Goal: Task Accomplishment & Management: Use online tool/utility

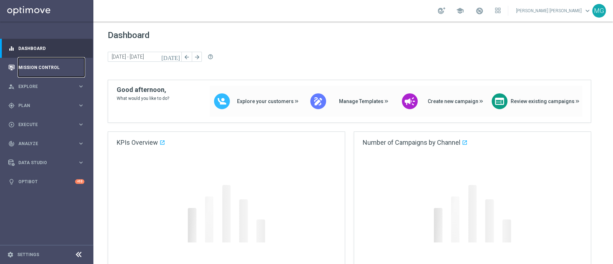
click at [46, 70] on link "Mission Control" at bounding box center [51, 67] width 66 height 19
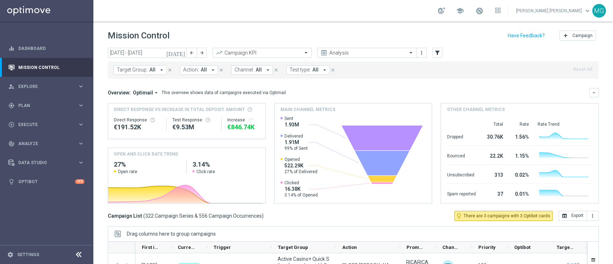
click at [236, 29] on div "Mission Control add Campaign" at bounding box center [353, 36] width 491 height 14
click at [437, 56] on button "filter_alt" at bounding box center [438, 53] width 10 height 10
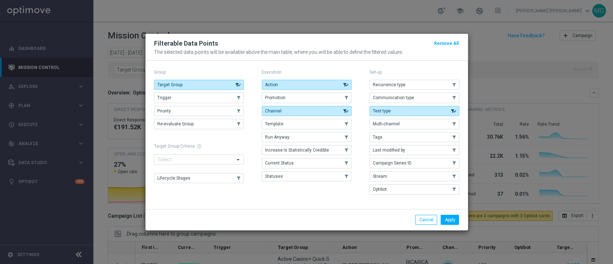
click at [322, 91] on div "Action .cls-1{fill:none;} .cls-1{fill:none;} Promotion .cls-1{fill:none;} .cls-…" at bounding box center [307, 131] width 90 height 102
click at [319, 99] on button "Promotion" at bounding box center [307, 98] width 90 height 10
click at [451, 220] on button "Apply" at bounding box center [450, 220] width 18 height 10
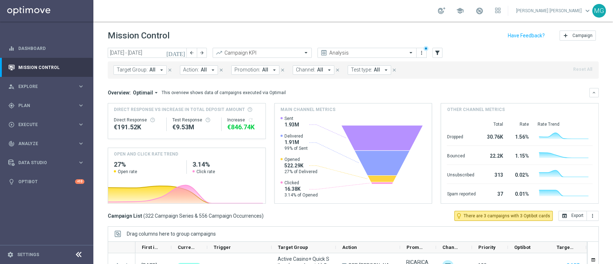
click at [257, 70] on button "Promotion: All arrow_drop_down" at bounding box center [255, 69] width 48 height 9
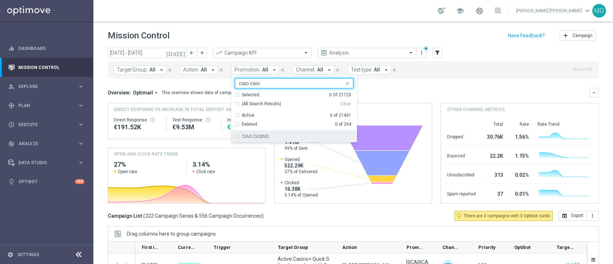
click at [254, 137] on label "CIAO CASINO" at bounding box center [255, 136] width 27 height 4
type input "ciao casi"
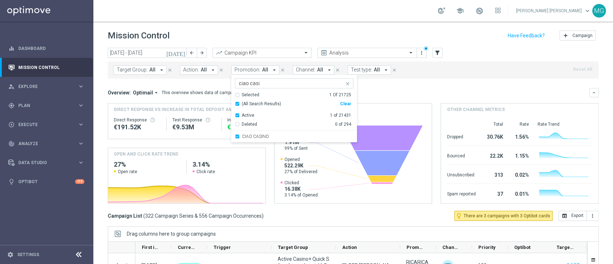
click at [398, 93] on div "Overview: Optimail arrow_drop_down This overview shows data of campaigns execut…" at bounding box center [349, 92] width 482 height 6
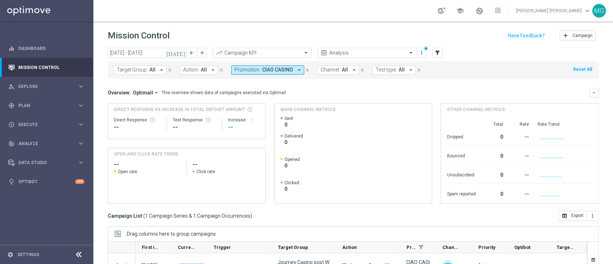
click at [182, 53] on icon "[DATE]" at bounding box center [175, 53] width 19 height 6
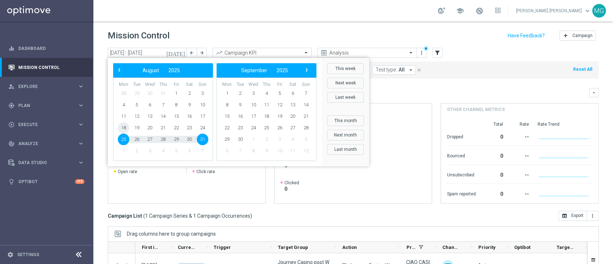
click at [121, 129] on span "18" at bounding box center [123, 127] width 11 height 11
click at [203, 142] on span "31" at bounding box center [202, 139] width 11 height 11
type input "[DATE] - [DATE]"
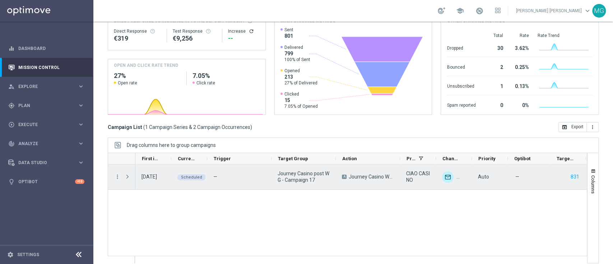
scroll to position [89, 0]
click at [129, 179] on span "Press SPACE to select this row." at bounding box center [127, 177] width 6 height 6
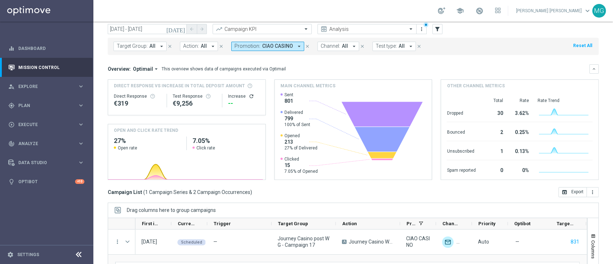
scroll to position [23, 0]
click at [291, 46] on button "Promotion: CIAO CASINO arrow_drop_down" at bounding box center [267, 46] width 73 height 9
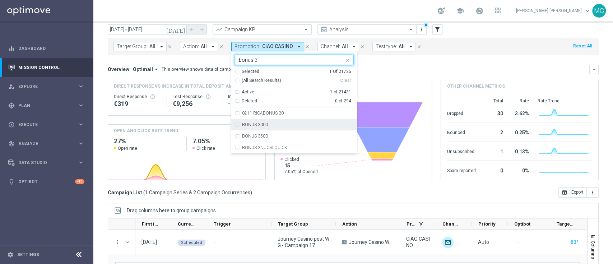
click at [257, 123] on label "BONUS 3000" at bounding box center [255, 125] width 26 height 4
type input "bonus 3"
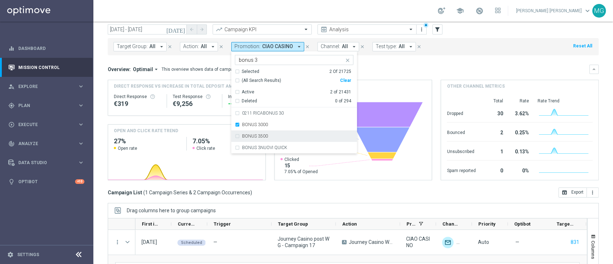
click at [257, 137] on label "BONUS 3500" at bounding box center [255, 136] width 26 height 4
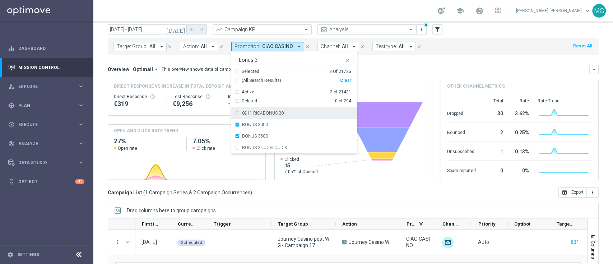
click at [402, 65] on div "Overview: Optimail arrow_drop_down This overview shows data of campaigns execut…" at bounding box center [353, 69] width 491 height 9
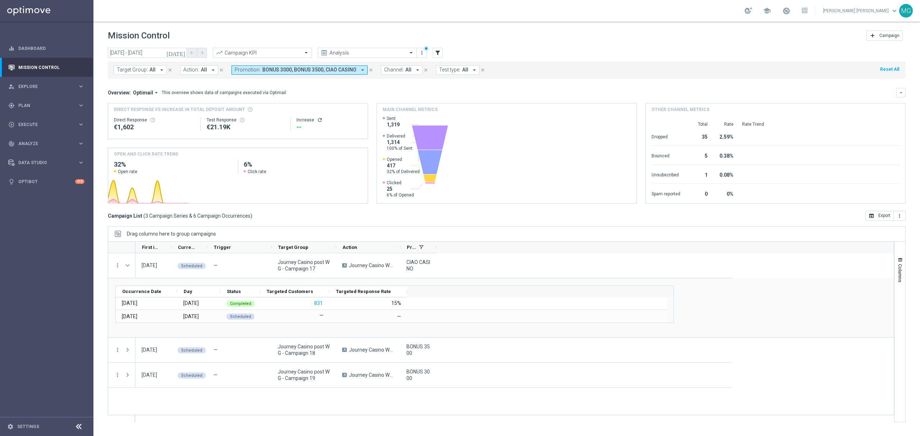
scroll to position [0, 0]
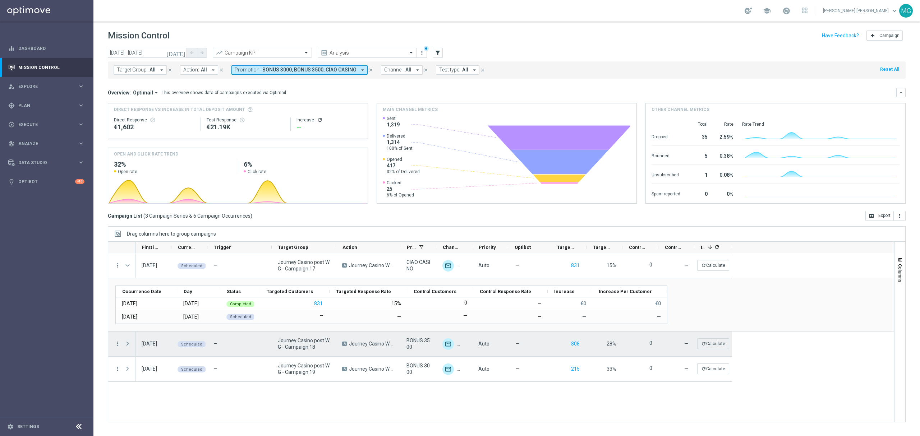
click at [126, 264] on span at bounding box center [127, 344] width 6 height 6
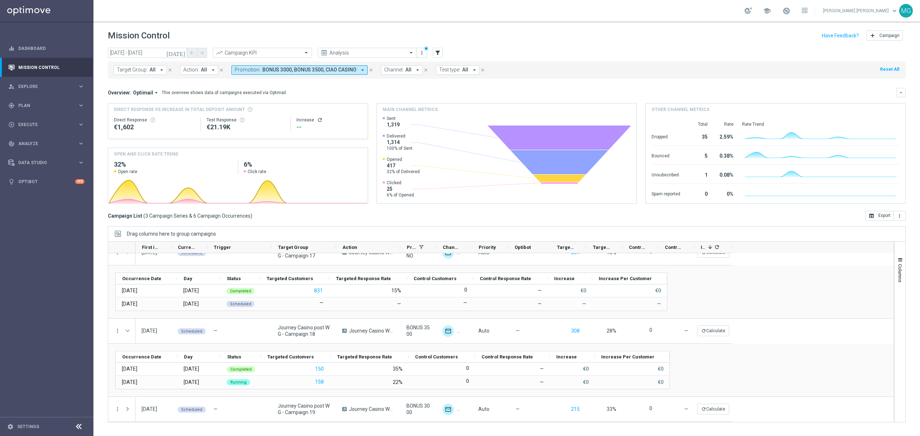
scroll to position [13, 0]
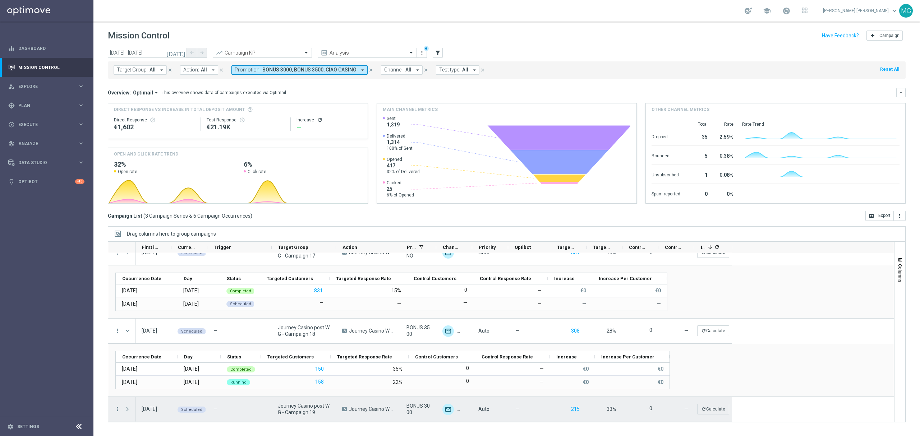
click at [125, 264] on span at bounding box center [127, 409] width 6 height 6
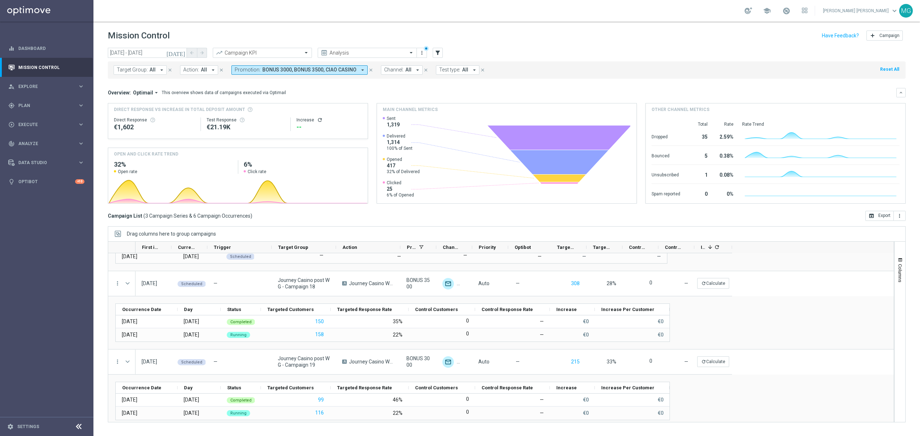
scroll to position [66, 0]
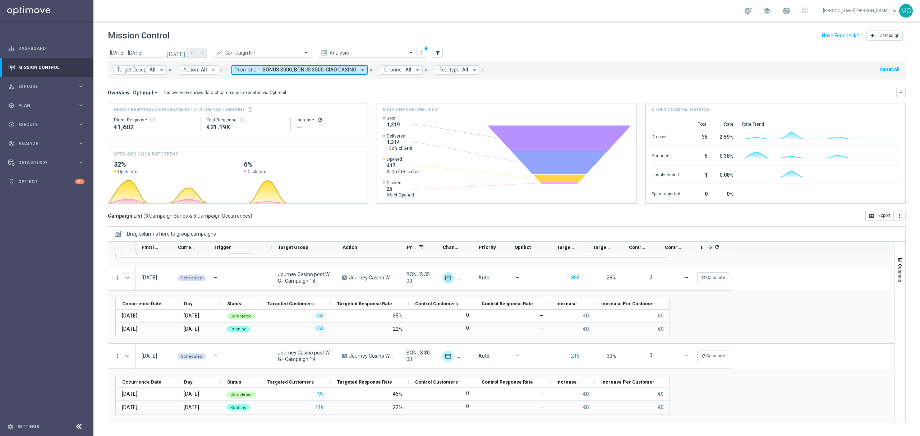
click at [181, 52] on icon "[DATE]" at bounding box center [175, 53] width 19 height 6
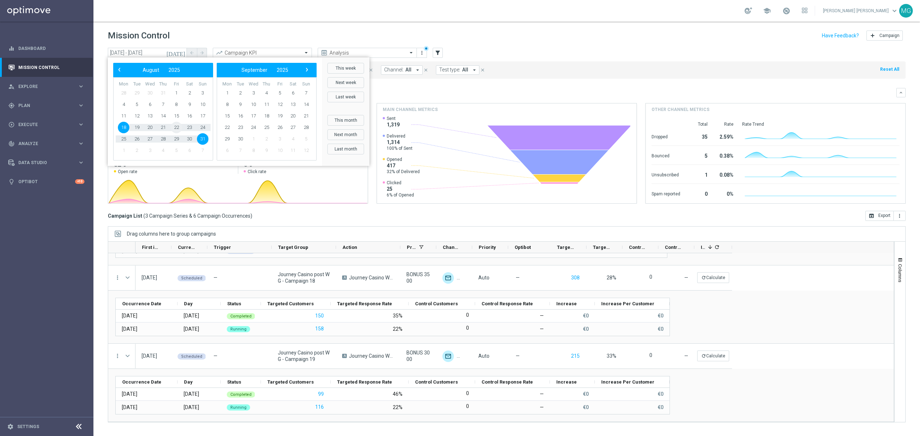
click at [174, 127] on span "22" at bounding box center [176, 127] width 11 height 11
click at [154, 138] on span "27" at bounding box center [149, 138] width 11 height 11
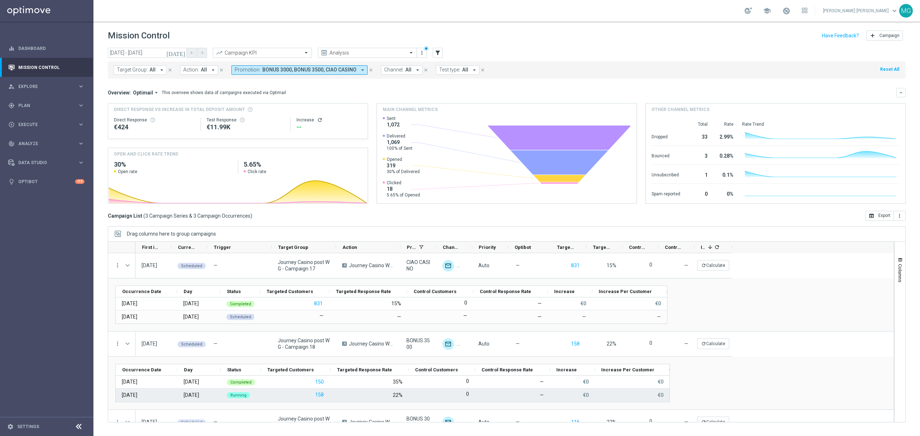
scroll to position [0, 0]
click at [184, 53] on icon "[DATE]" at bounding box center [175, 53] width 19 height 6
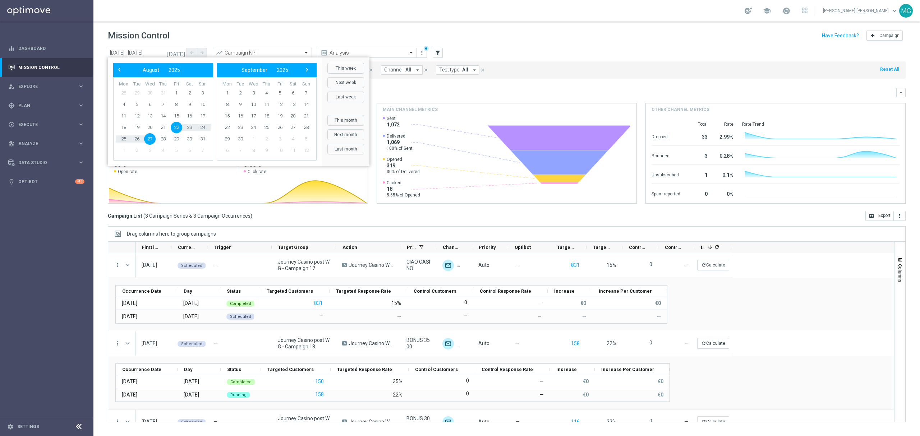
click at [176, 128] on span "22" at bounding box center [176, 127] width 11 height 11
click at [135, 143] on span "26" at bounding box center [136, 138] width 11 height 11
type input "[DATE] - [DATE]"
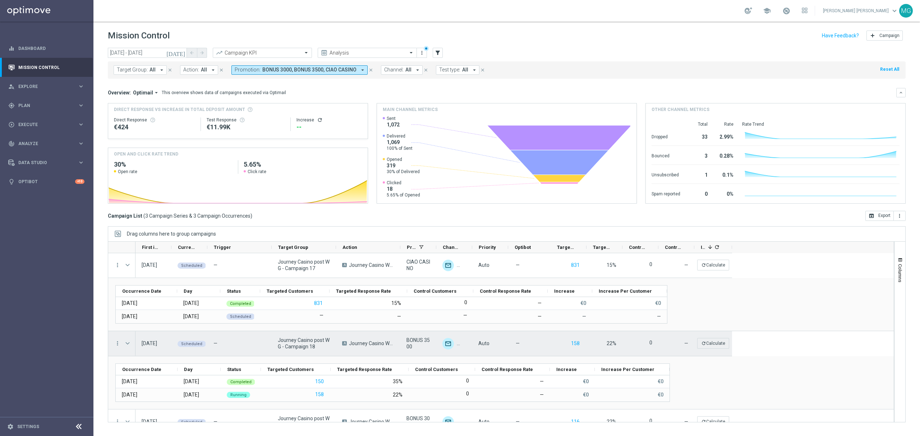
click at [126, 264] on span "Press SPACE to select this row." at bounding box center [127, 344] width 6 height 6
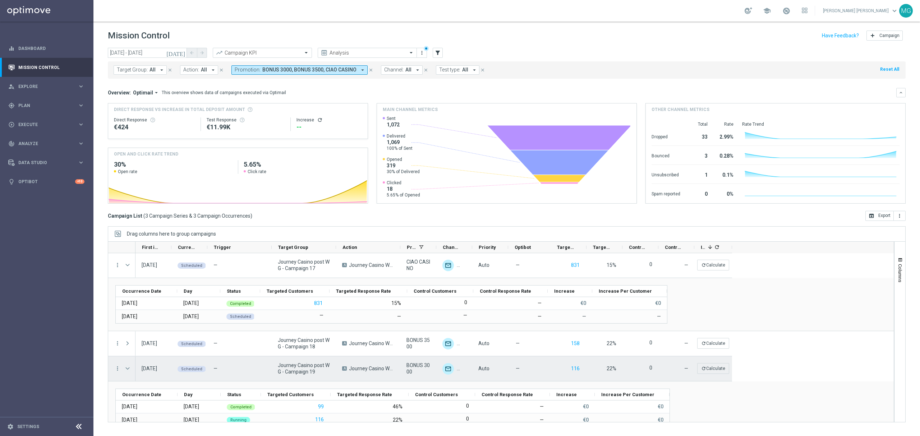
click at [128, 264] on span "Press SPACE to select this row." at bounding box center [127, 369] width 6 height 6
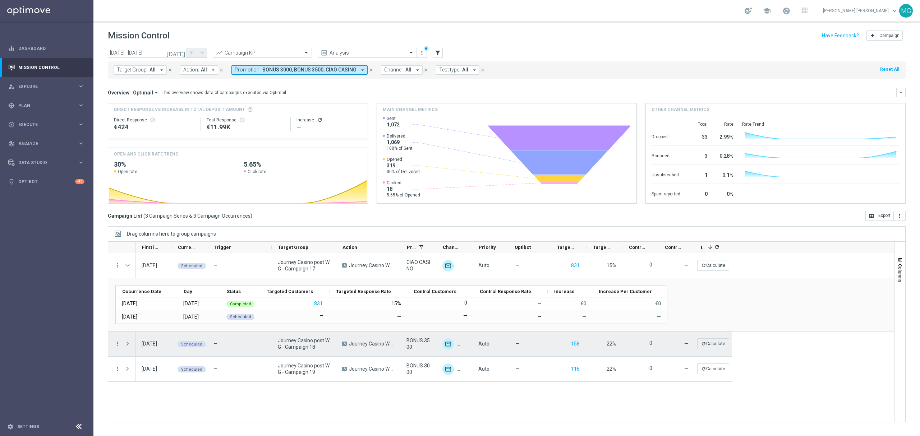
scroll to position [0, 0]
click at [127, 264] on span "Press SPACE to select this row." at bounding box center [127, 344] width 6 height 6
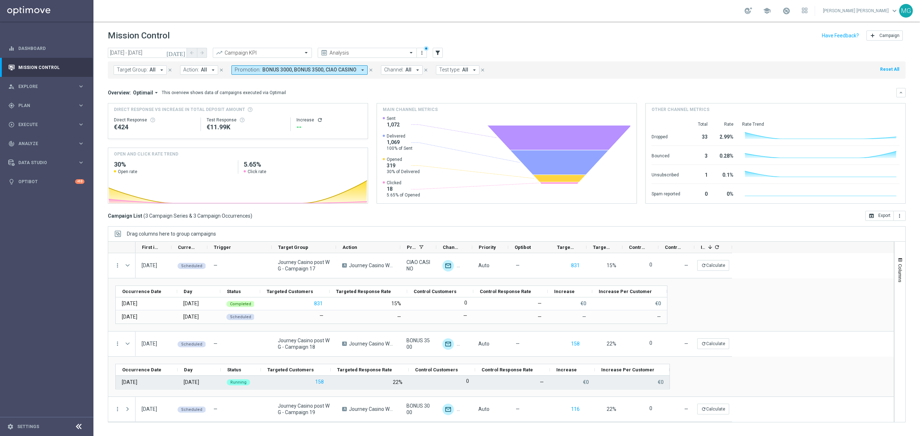
scroll to position [43, 0]
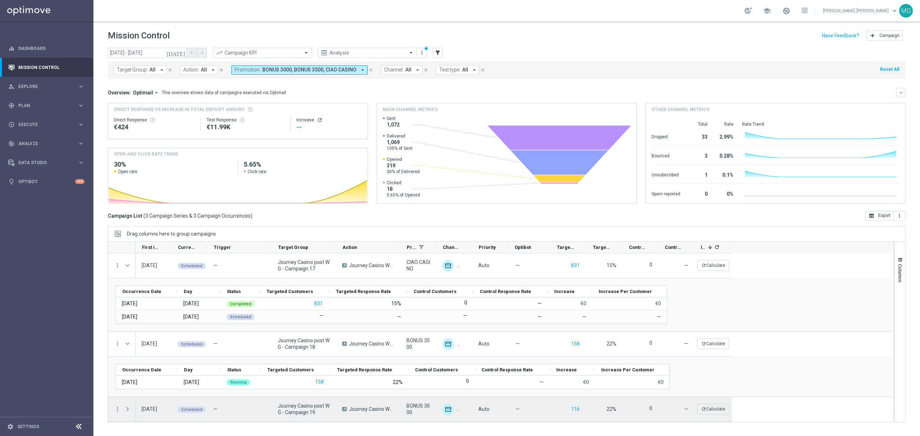
click at [126, 264] on span "Press SPACE to select this row." at bounding box center [127, 409] width 6 height 6
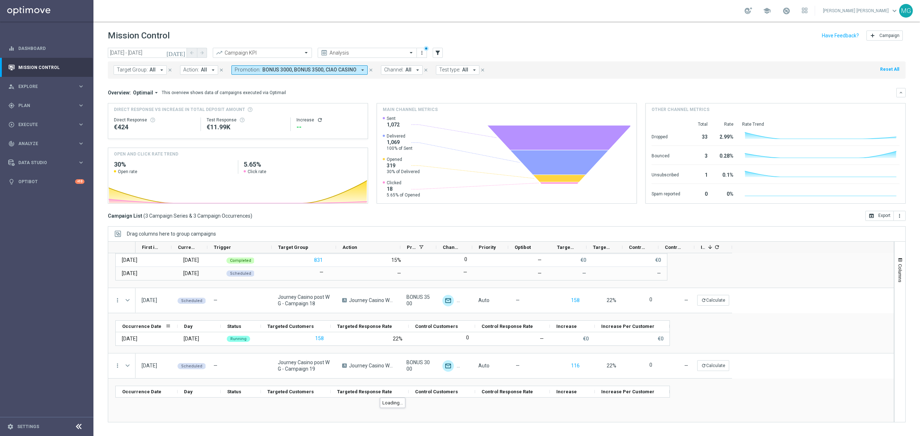
scroll to position [0, 0]
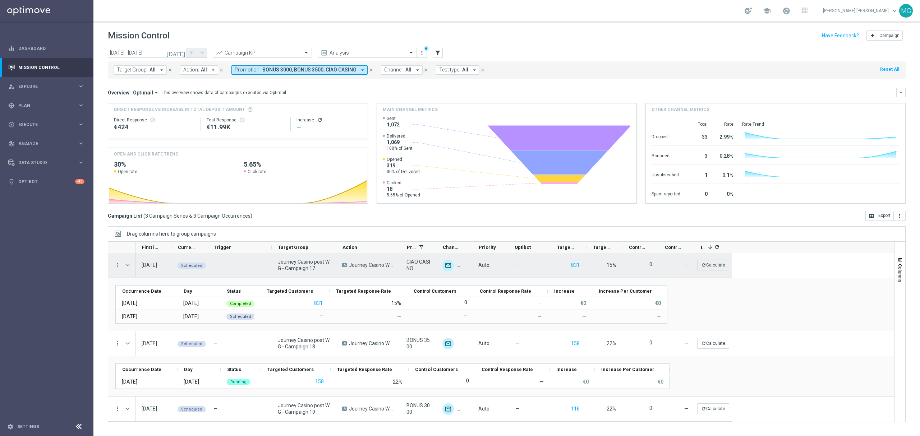
click at [127, 264] on span "Press SPACE to select this row." at bounding box center [127, 265] width 6 height 6
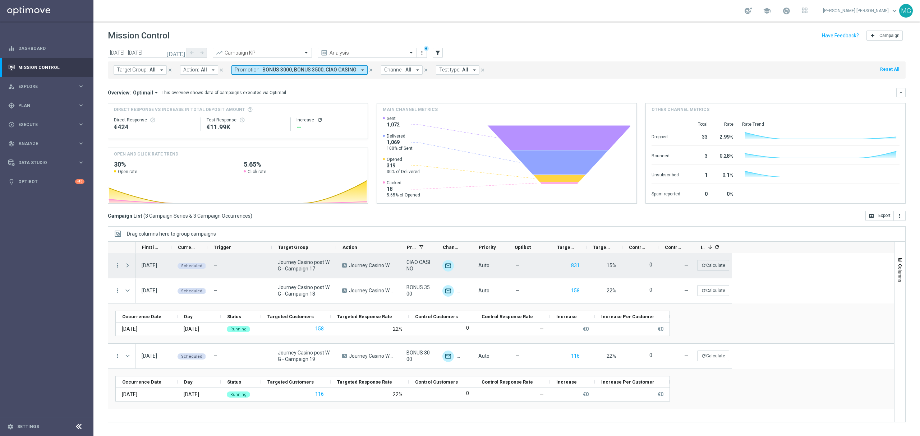
scroll to position [0, 0]
click at [127, 264] on span "Press SPACE to select this row." at bounding box center [127, 266] width 6 height 6
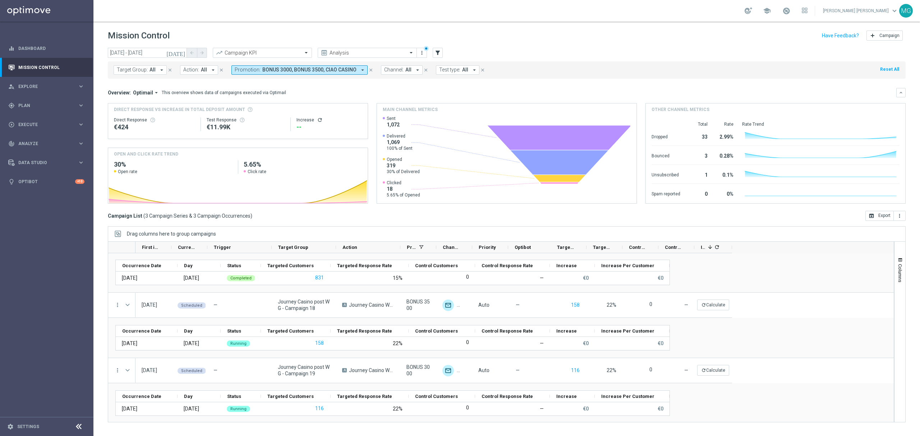
scroll to position [28, 0]
click at [368, 71] on icon "close" at bounding box center [370, 70] width 5 height 5
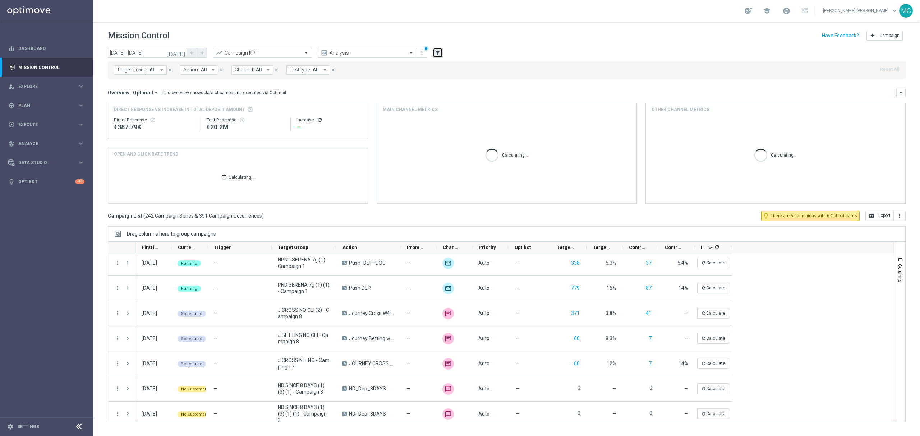
click at [438, 56] on button "filter_alt" at bounding box center [438, 53] width 10 height 10
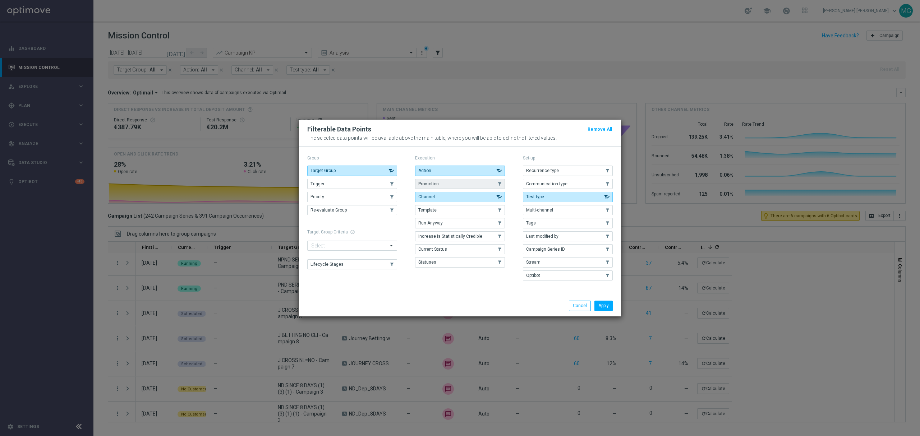
click at [441, 186] on button "Promotion" at bounding box center [460, 184] width 90 height 10
click at [604, 264] on button "Apply" at bounding box center [603, 306] width 18 height 10
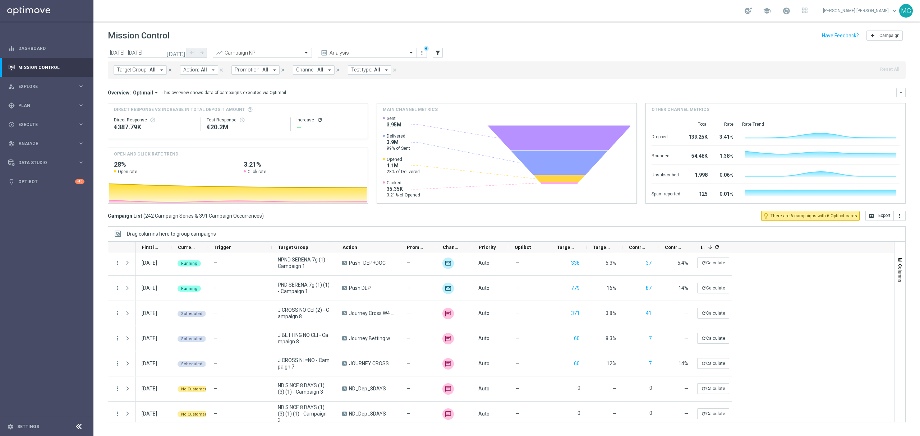
click at [258, 70] on span "Promotion:" at bounding box center [248, 70] width 26 height 6
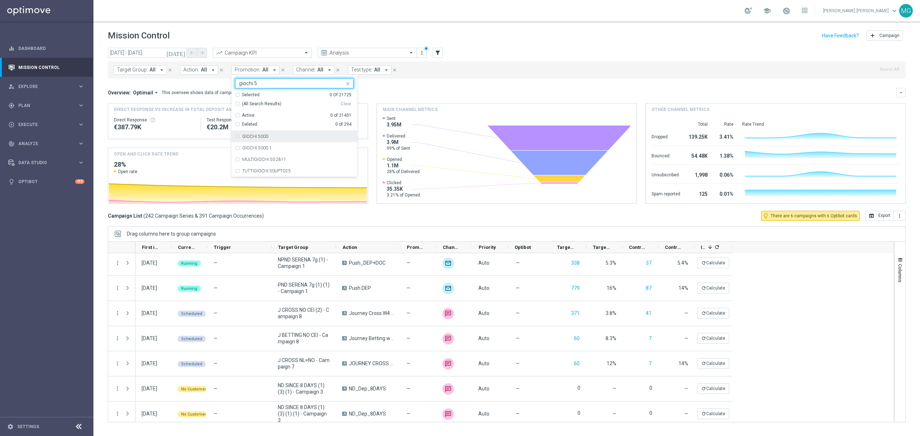
click at [255, 137] on label "GIOCHI 5000" at bounding box center [255, 136] width 26 height 4
type input "giochi 5"
drag, startPoint x: 266, startPoint y: 82, endPoint x: 228, endPoint y: 86, distance: 38.6
click at [228, 86] on div "[DATE] [DATE] - [DATE] arrow_back arrow_forward Campaign KPI trending_up Analys…" at bounding box center [506, 239] width 827 height 382
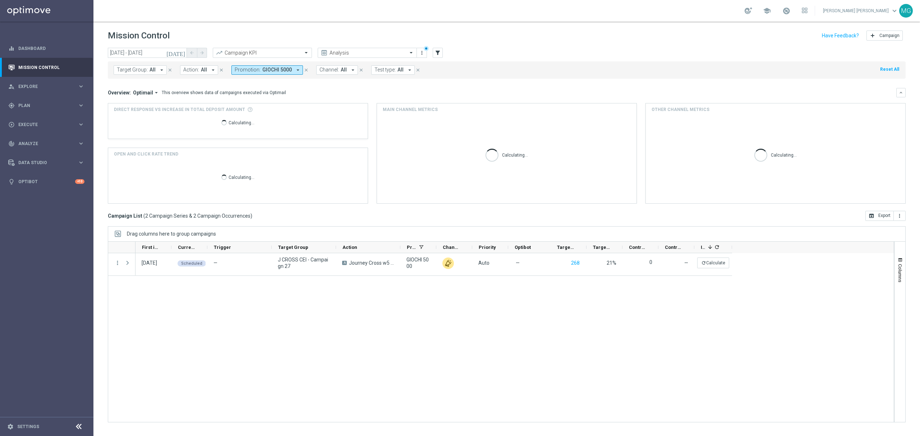
scroll to position [0, 0]
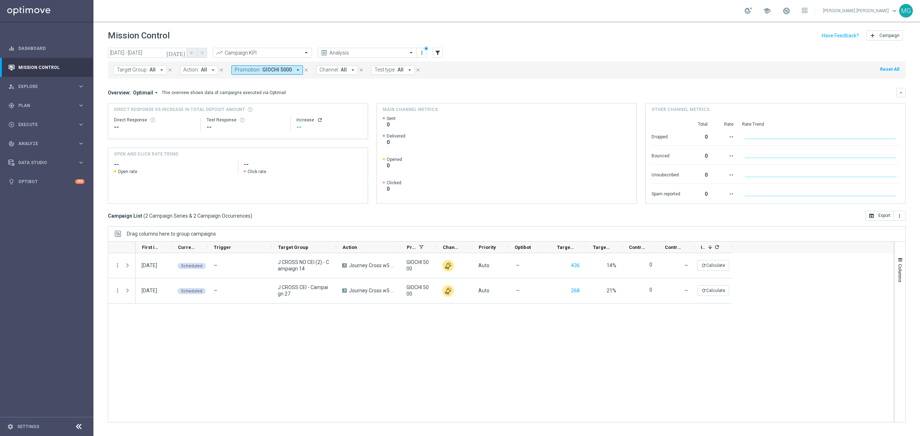
click at [259, 74] on button "Promotion: GIOCHI 5000 arrow_drop_down" at bounding box center [267, 69] width 72 height 9
click at [258, 137] on label "BONUS MAX10" at bounding box center [257, 136] width 30 height 4
type input "bonus max"
click at [259, 149] on label "BONUS MAX15" at bounding box center [257, 148] width 30 height 4
click at [480, 91] on div "Overview: Optimail arrow_drop_down This overview shows data of campaigns execut…" at bounding box center [502, 92] width 788 height 6
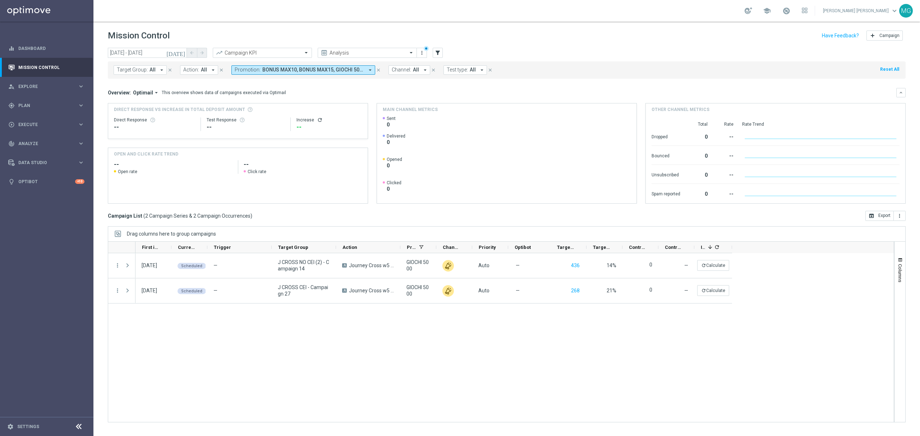
click at [391, 264] on div "[DATE] Scheduled — J CROSS NO CEI (2) - Campaign 14 A Journey Cross w5 bis CB G…" at bounding box center [514, 337] width 758 height 169
click at [357, 264] on div "[DATE] Scheduled — J CROSS NO CEI (2) - Campaign 14 A Journey Cross w5 bis CB G…" at bounding box center [514, 337] width 758 height 169
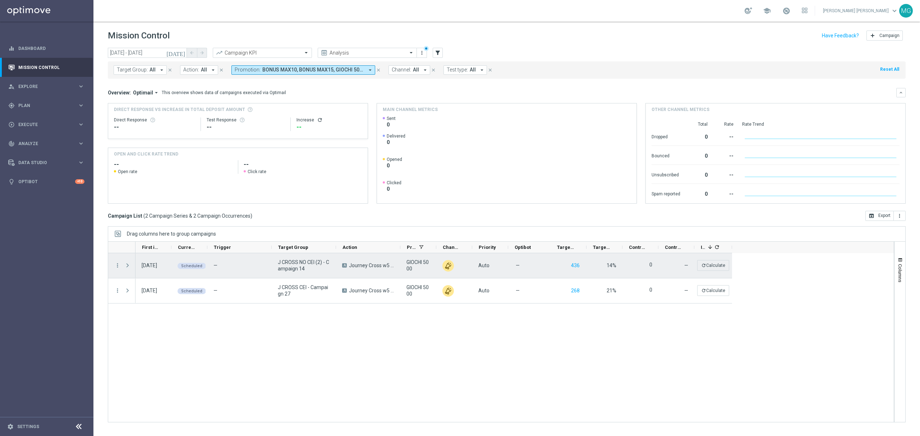
click at [126, 264] on span at bounding box center [127, 266] width 6 height 6
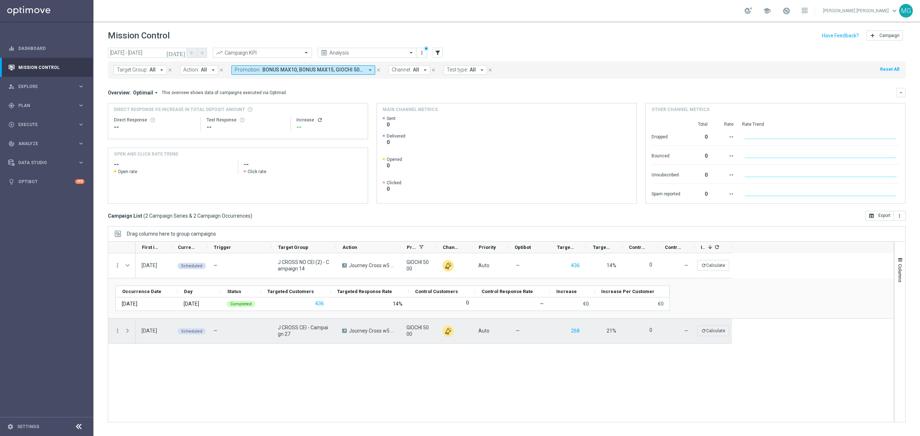
click at [129, 264] on span at bounding box center [127, 331] width 6 height 6
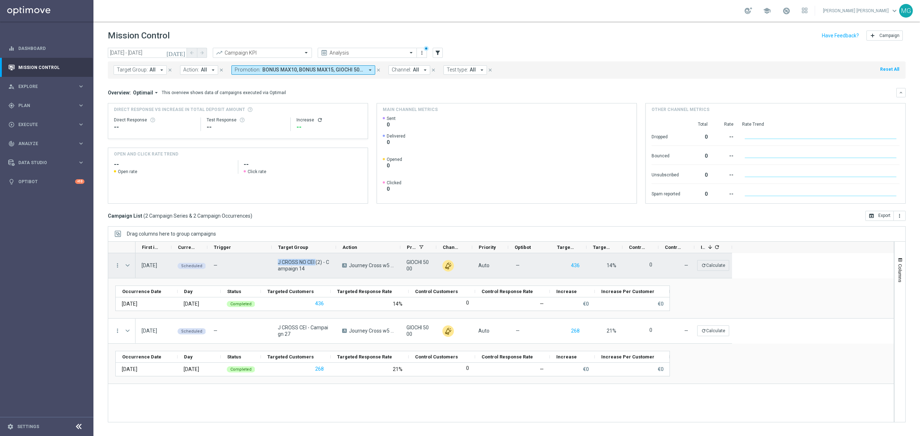
drag, startPoint x: 275, startPoint y: 263, endPoint x: 316, endPoint y: 262, distance: 41.0
click at [316, 262] on div "J CROSS NO CEI (2) - Campaign 14" at bounding box center [304, 265] width 64 height 25
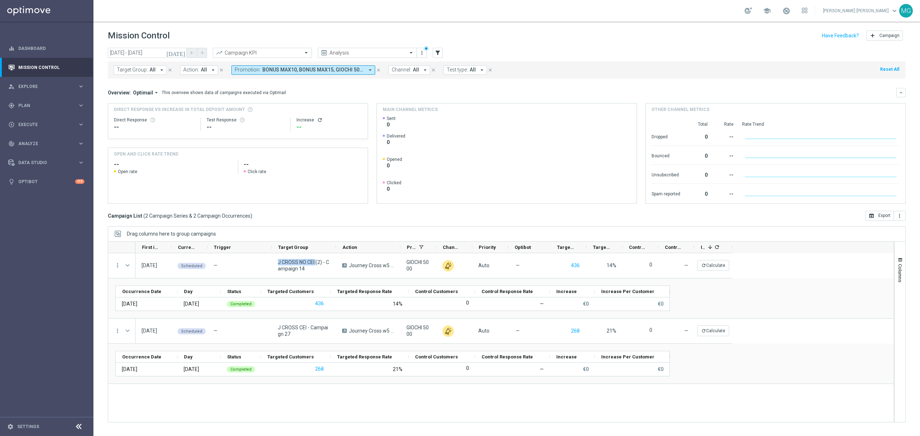
click at [376, 68] on icon "close" at bounding box center [378, 70] width 5 height 5
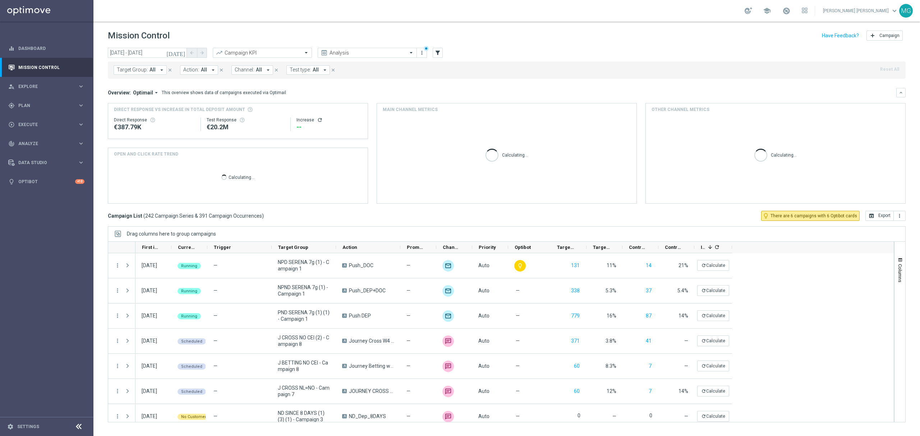
click at [181, 54] on icon "[DATE]" at bounding box center [175, 53] width 19 height 6
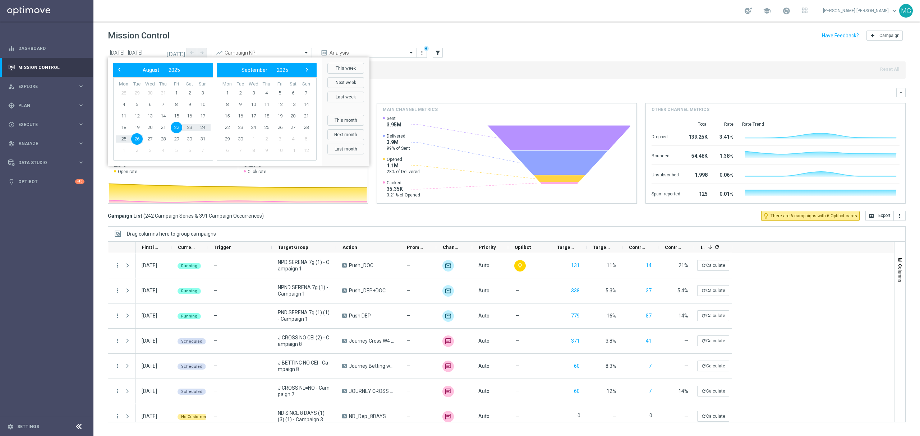
click at [462, 78] on div "Target Group: All arrow_drop_down close Action: All arrow_drop_down close Chann…" at bounding box center [507, 69] width 798 height 17
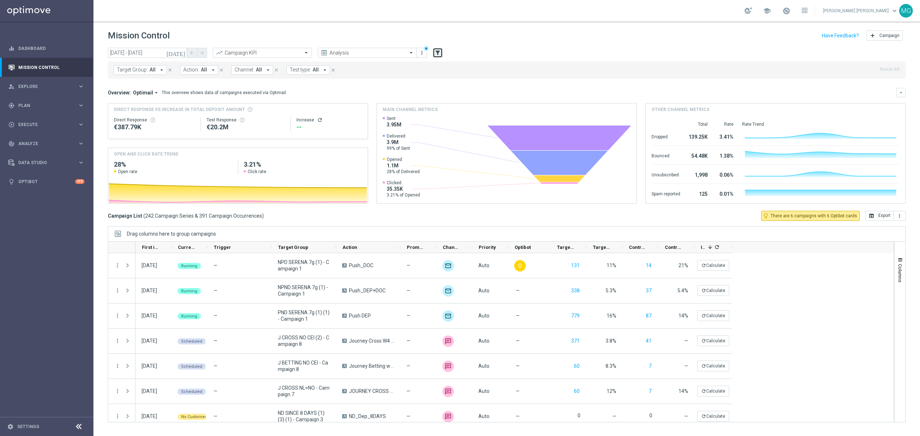
click at [440, 55] on icon "filter_alt" at bounding box center [437, 53] width 6 height 6
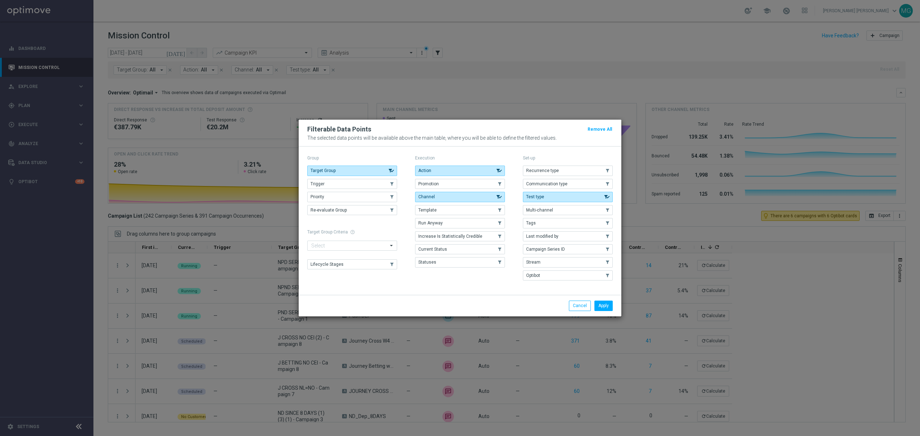
click at [441, 57] on modal-container "Filterable Data Points Remove All The selected data points will be available ab…" at bounding box center [460, 218] width 920 height 436
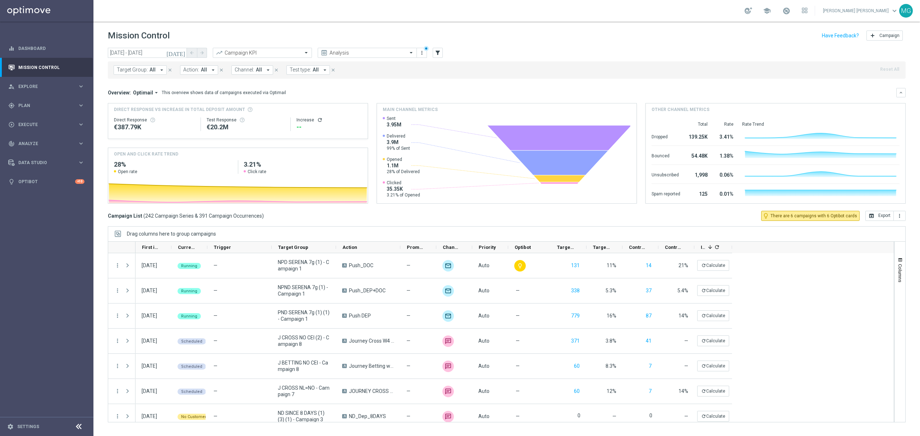
click at [138, 72] on span "Target Group:" at bounding box center [132, 70] width 31 height 6
click at [148, 116] on div "J CROSS NO CEI (2) - Campaign 14" at bounding box center [176, 118] width 119 height 11
type input "J CROSS NO CEI (2) - Campaign 14"
click at [324, 91] on div "Overview: Optimail arrow_drop_down This overview shows data of campaigns execut…" at bounding box center [502, 92] width 788 height 6
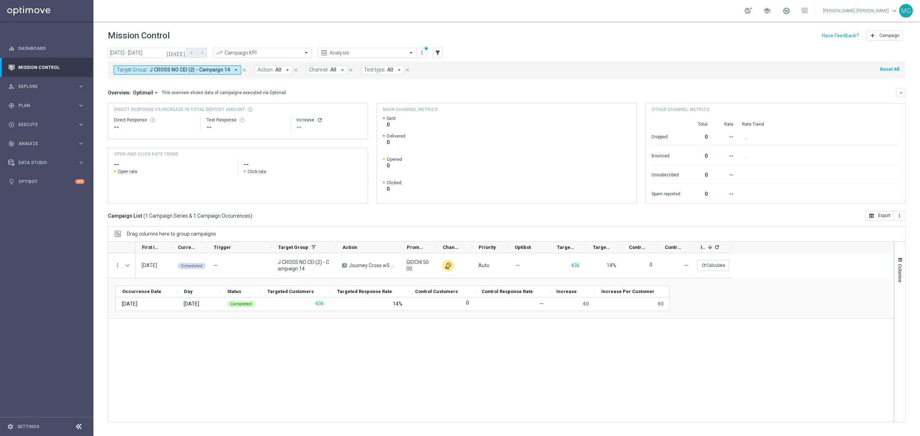
click at [181, 52] on icon "[DATE]" at bounding box center [175, 53] width 19 height 6
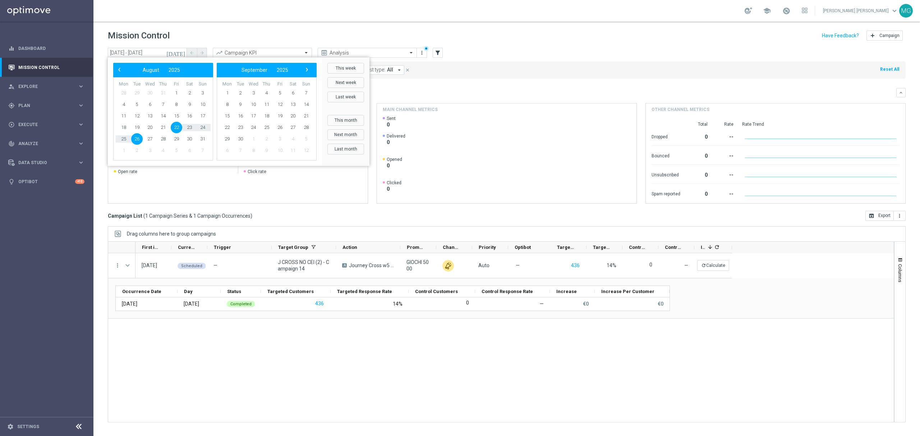
click at [175, 131] on span "22" at bounding box center [176, 127] width 11 height 11
click at [150, 141] on span "27" at bounding box center [149, 138] width 11 height 11
type input "[DATE] - [DATE]"
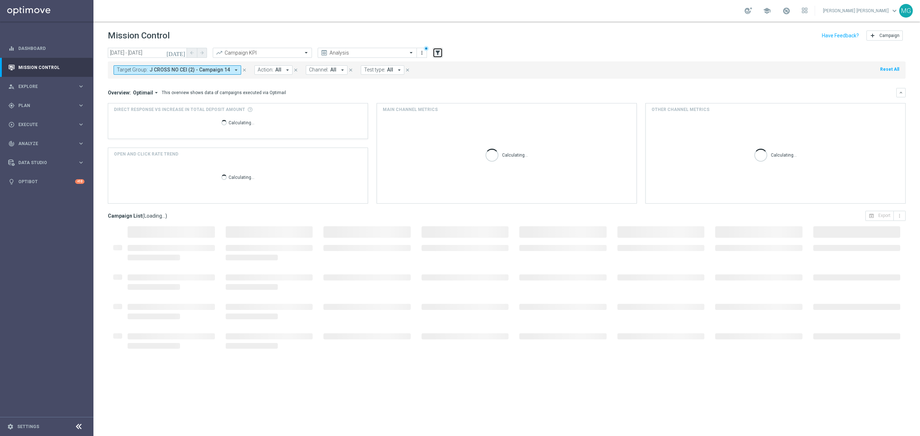
click at [438, 51] on icon "filter_alt" at bounding box center [437, 53] width 6 height 6
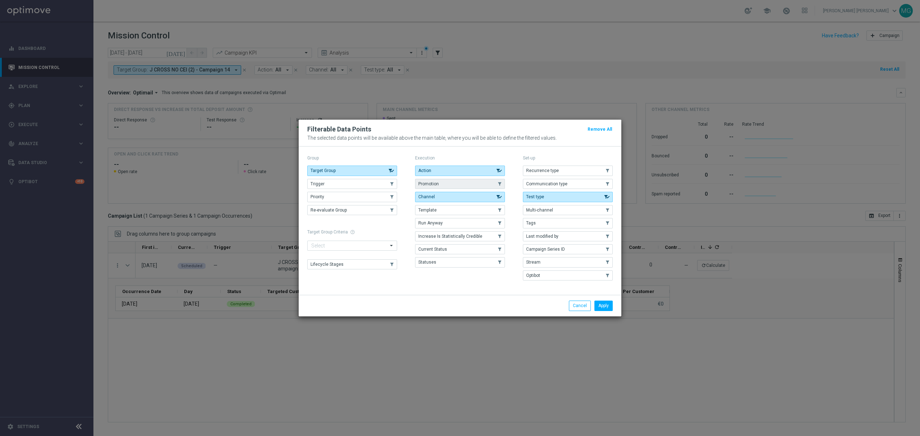
click at [447, 184] on button "Promotion" at bounding box center [460, 184] width 90 height 10
click at [606, 264] on button "Apply" at bounding box center [603, 306] width 18 height 10
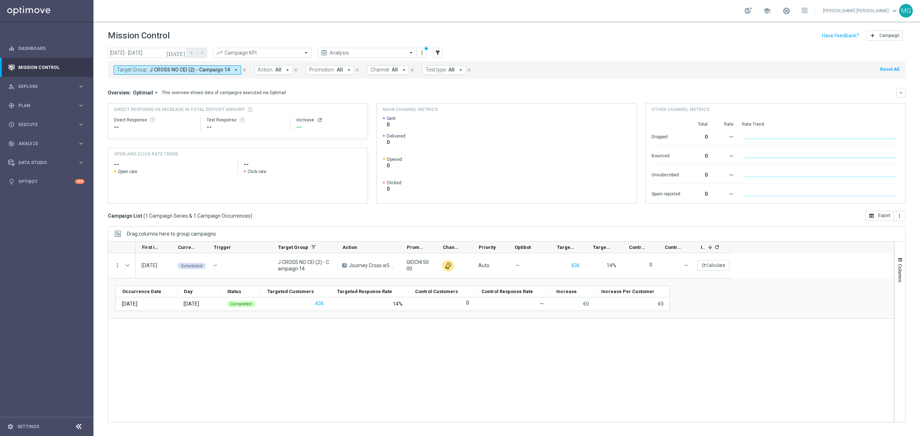
click at [322, 66] on div "Target Group: J CROSS NO CEI (2) - Campaign 14 arrow_drop_down close Action: Al…" at bounding box center [507, 69] width 798 height 17
click at [323, 72] on span "Promotion:" at bounding box center [322, 70] width 26 height 6
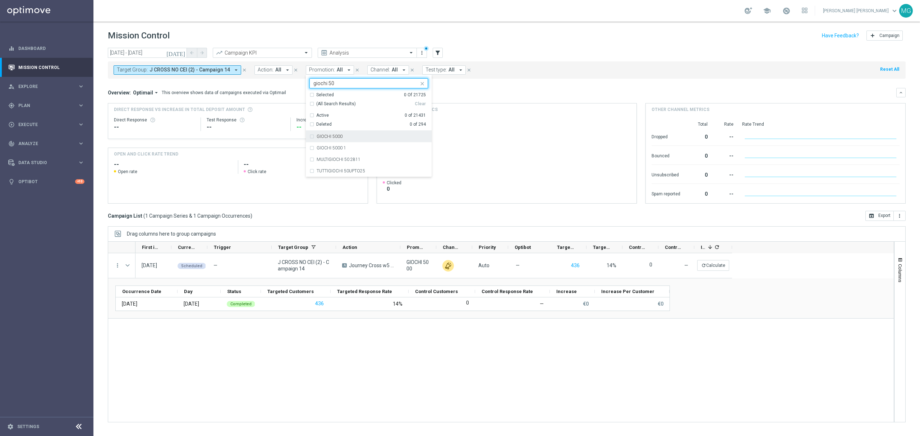
click at [334, 140] on div "GIOCHI 5000" at bounding box center [368, 136] width 119 height 11
type input "giochi 50"
drag, startPoint x: 368, startPoint y: 82, endPoint x: 290, endPoint y: 87, distance: 78.8
click at [290, 87] on div "[DATE] [DATE] - [DATE] arrow_back arrow_forward Campaign KPI trending_up Analys…" at bounding box center [506, 239] width 827 height 382
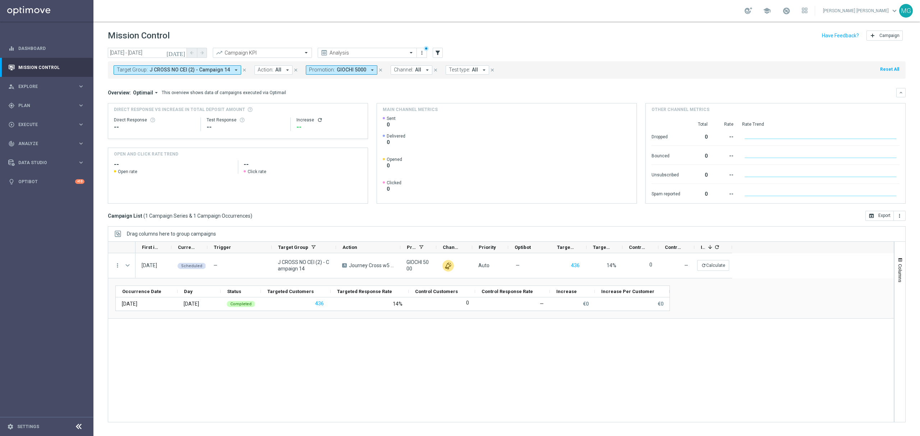
click at [359, 70] on span "GIOCHI 5000" at bounding box center [351, 70] width 29 height 6
click at [341, 134] on div "BONUS MAX10" at bounding box center [368, 136] width 119 height 11
type input "bonus max"
click at [340, 152] on div "BONUS MAX15" at bounding box center [368, 147] width 119 height 11
click at [466, 91] on div "Overview: Optimail arrow_drop_down This overview shows data of campaigns execut…" at bounding box center [502, 92] width 788 height 6
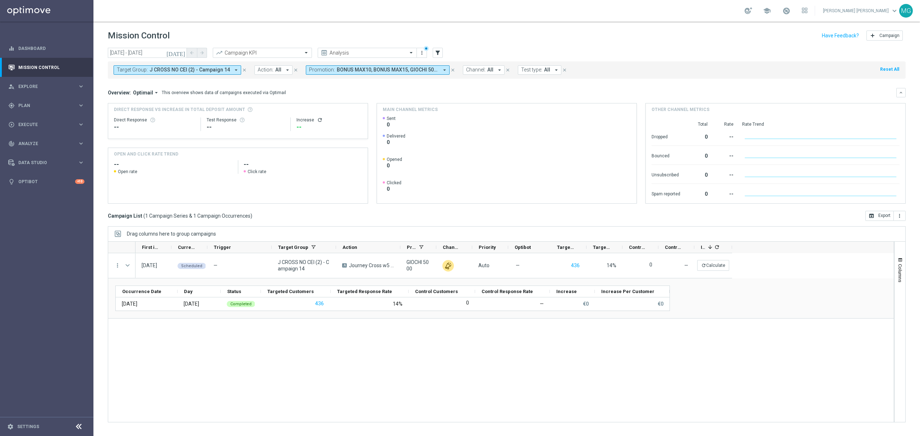
click at [242, 70] on icon "close" at bounding box center [244, 70] width 5 height 5
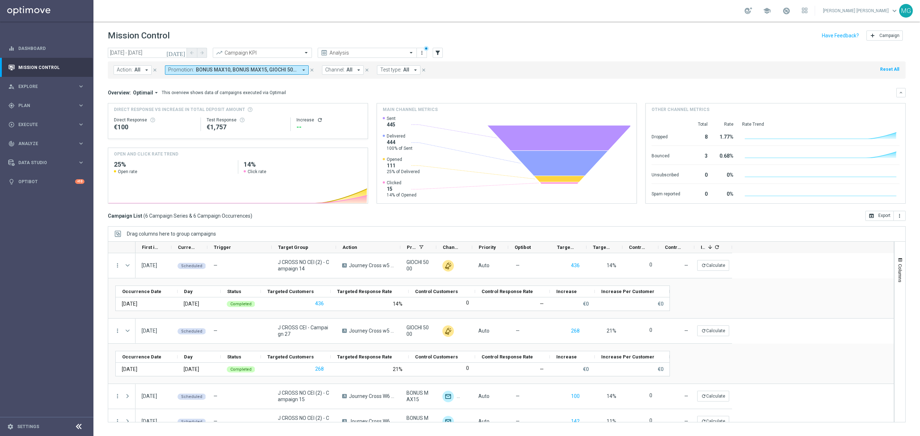
scroll to position [0, 0]
click at [439, 52] on icon "filter_alt" at bounding box center [437, 53] width 6 height 6
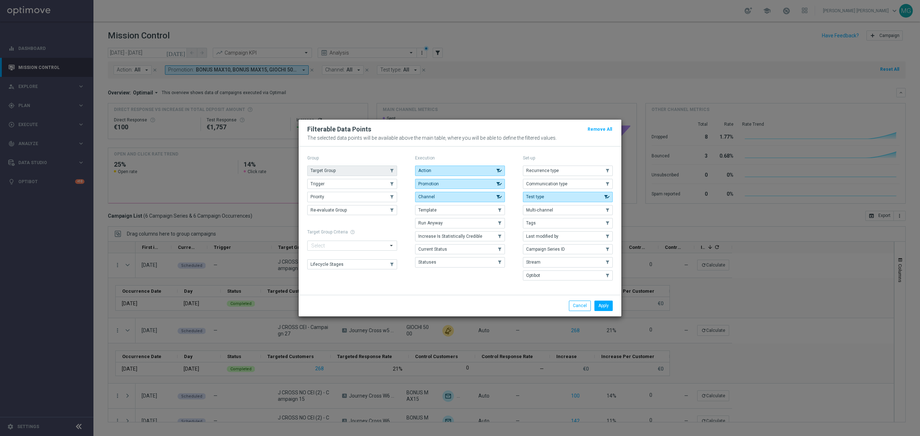
click at [360, 170] on button "Target Group" at bounding box center [352, 171] width 90 height 10
click at [604, 264] on button "Apply" at bounding box center [603, 306] width 18 height 10
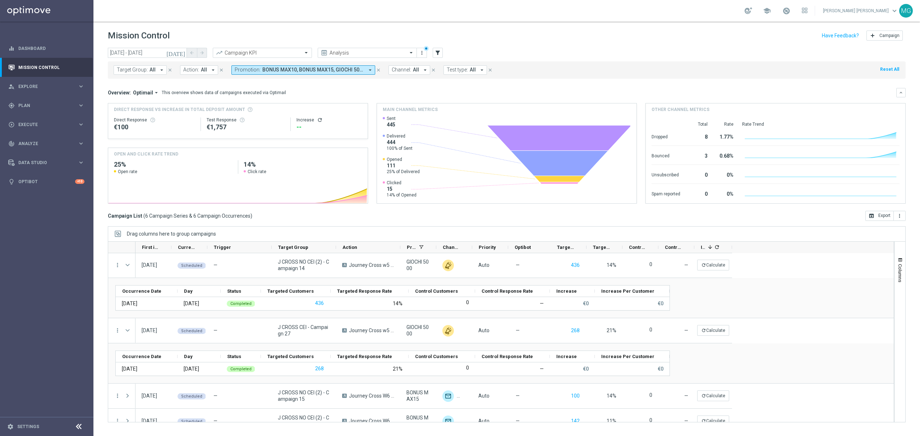
click at [144, 70] on span "Target Group:" at bounding box center [132, 70] width 31 height 6
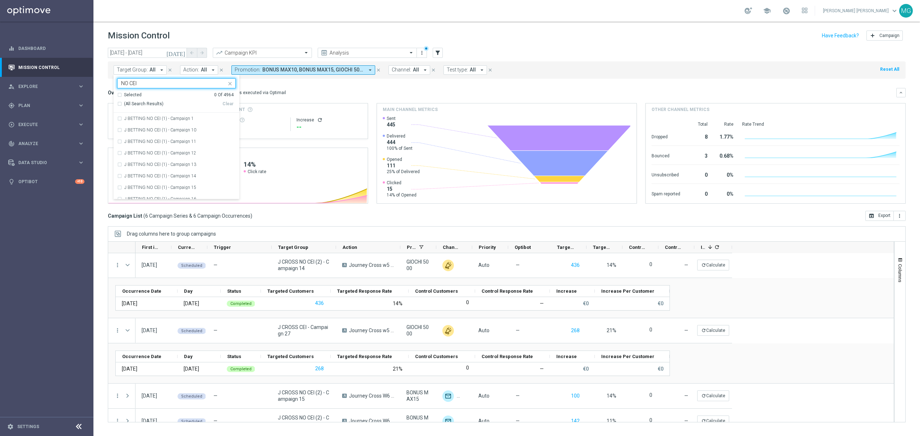
click at [144, 106] on span "(All Search Results)" at bounding box center [144, 104] width 40 height 6
type input "NO CEI"
click at [351, 92] on div "Overview: Optimail arrow_drop_down This overview shows data of campaigns execut…" at bounding box center [502, 92] width 788 height 6
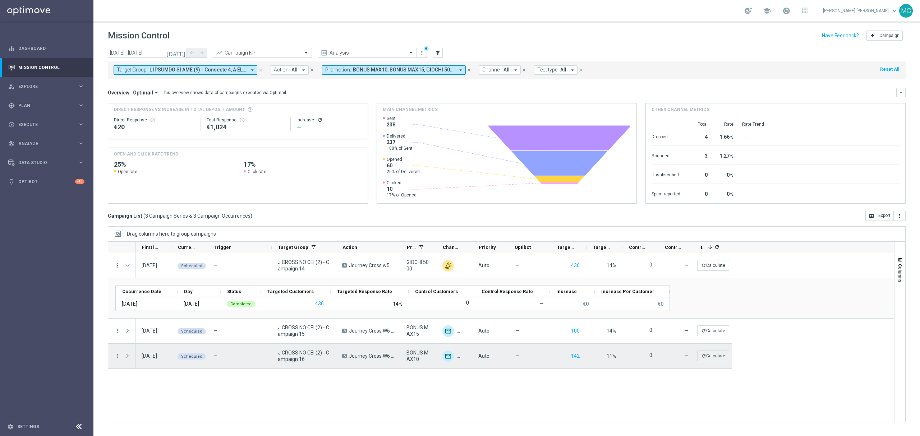
scroll to position [0, 0]
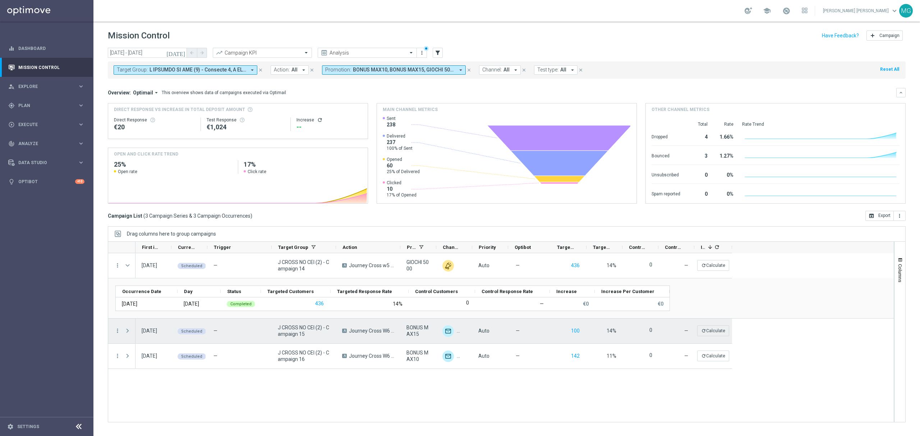
click at [129, 264] on span at bounding box center [127, 331] width 6 height 6
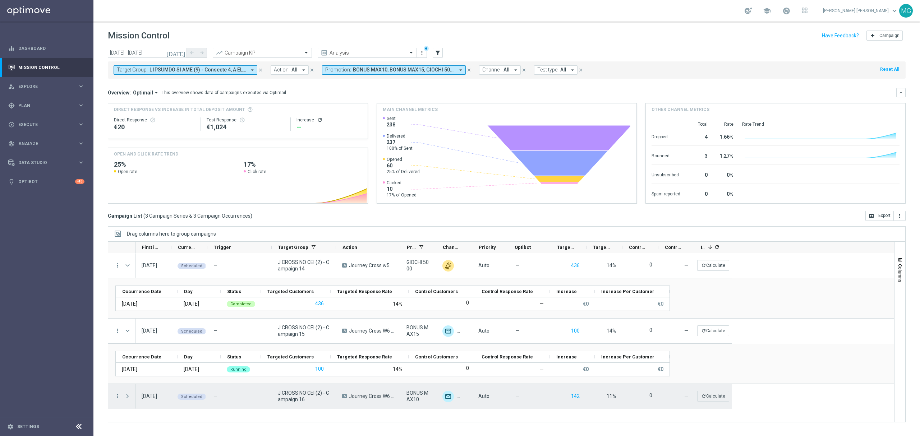
click at [127, 264] on span at bounding box center [127, 396] width 6 height 6
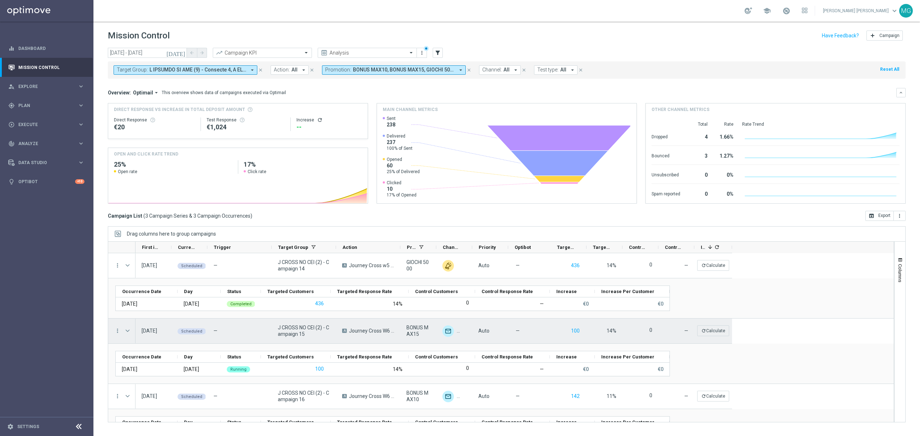
scroll to position [0, 0]
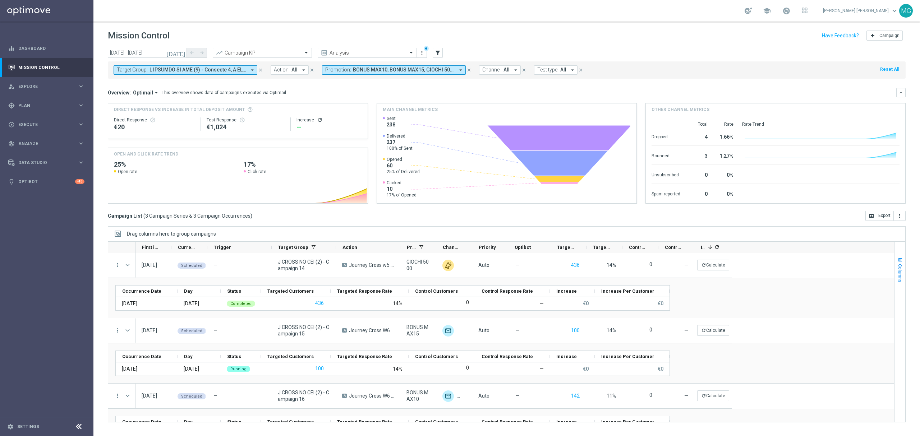
click at [613, 262] on span "button" at bounding box center [900, 260] width 6 height 6
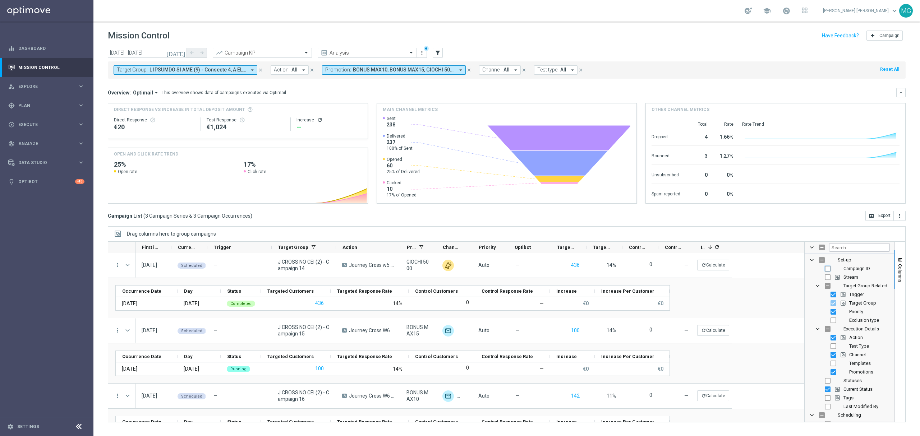
click at [613, 264] on input "Press SPACE to toggle visibility (hidden)" at bounding box center [828, 269] width 6 height 6
checkbox input "true"
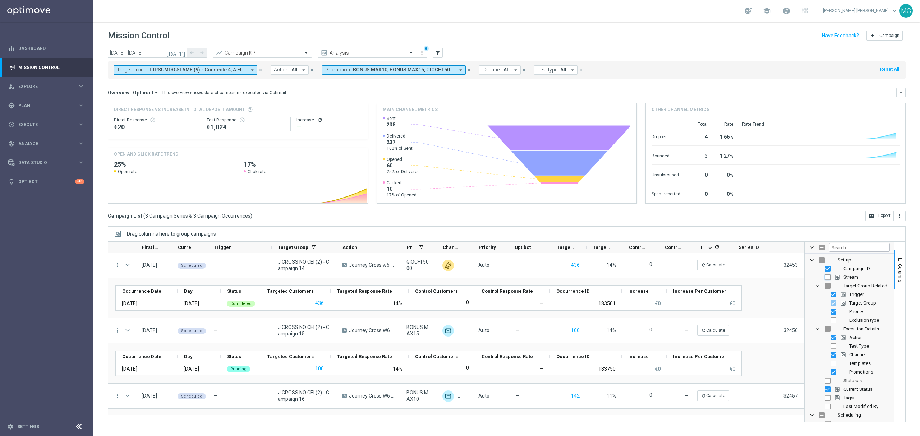
click at [613, 264] on input "Press SPACE to toggle visibility (hidden)" at bounding box center [828, 278] width 6 height 6
checkbox input "true"
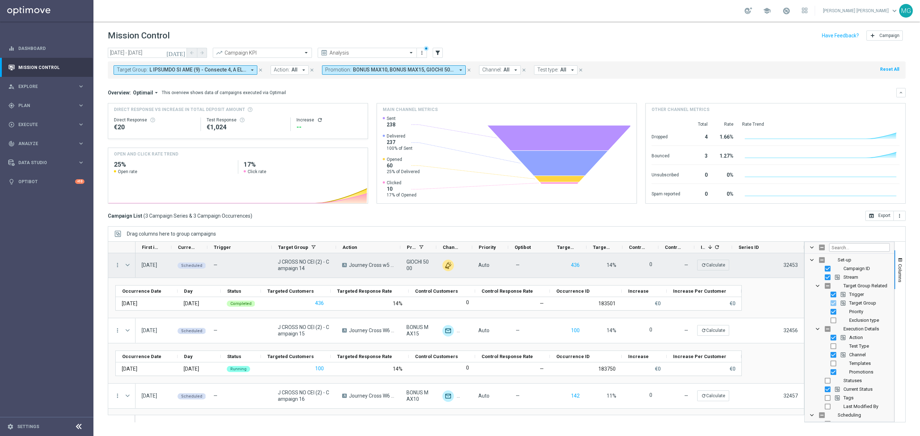
click at [127, 264] on span "Press SPACE to select this row." at bounding box center [127, 265] width 6 height 6
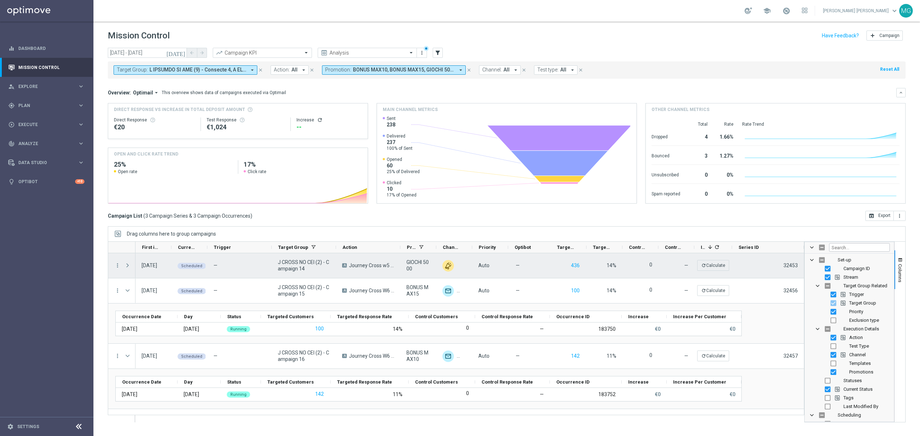
click at [127, 264] on span "Press SPACE to select this row." at bounding box center [127, 266] width 6 height 6
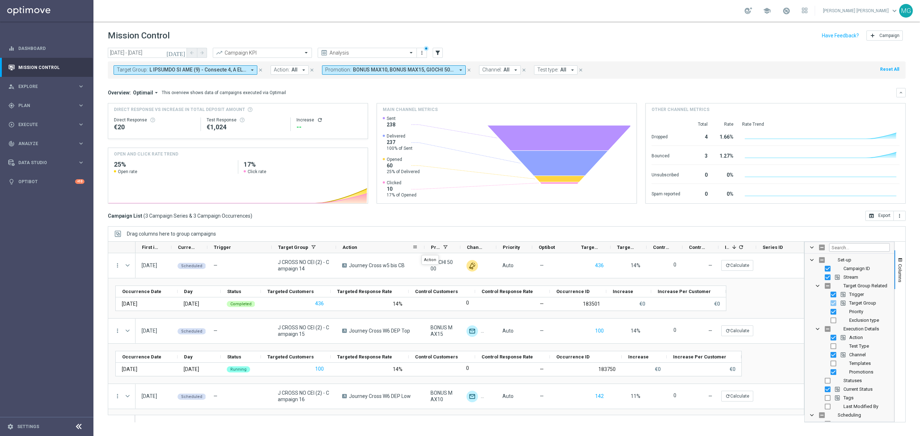
drag, startPoint x: 399, startPoint y: 249, endPoint x: 423, endPoint y: 249, distance: 24.1
click at [423, 249] on div "Action" at bounding box center [380, 247] width 88 height 11
click at [613, 248] on span at bounding box center [812, 248] width 6 height 6
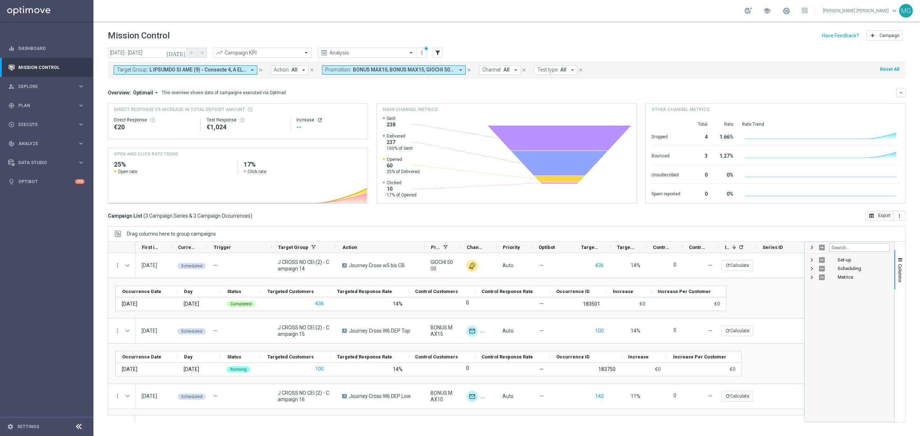
drag, startPoint x: 468, startPoint y: 72, endPoint x: 408, endPoint y: 83, distance: 61.5
click at [468, 72] on icon "close" at bounding box center [468, 70] width 5 height 5
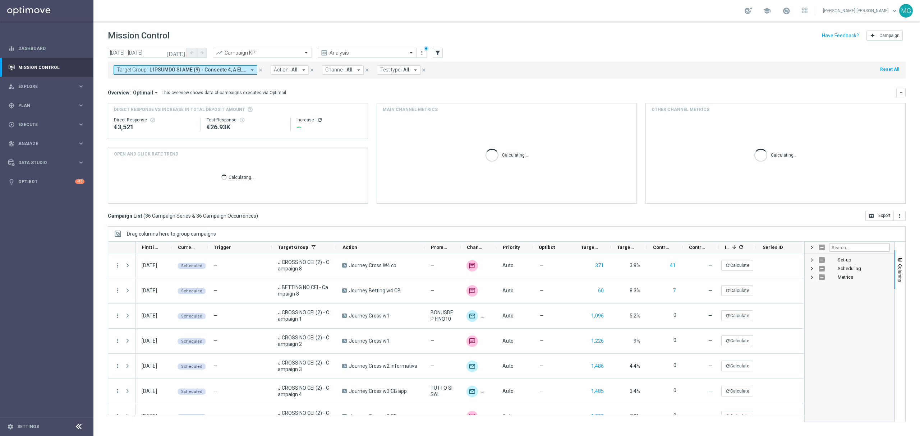
click at [259, 71] on icon "close" at bounding box center [260, 70] width 5 height 5
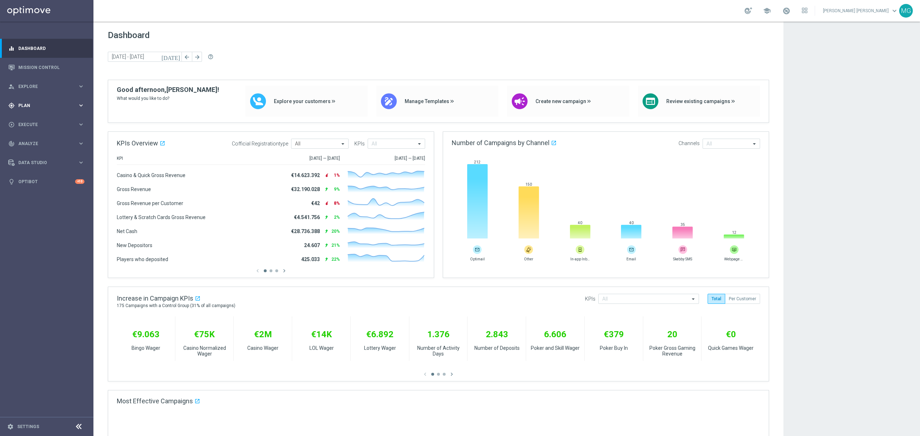
click at [38, 104] on span "Plan" at bounding box center [47, 105] width 59 height 4
click at [29, 154] on link "Streams" at bounding box center [47, 153] width 56 height 6
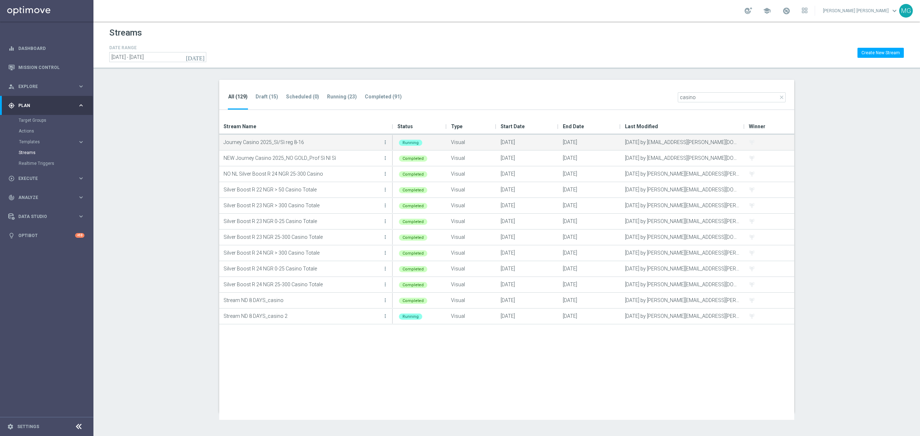
type input "casino"
click at [380, 140] on p "Journey Casino 2025_Sì/Sì reg 8-16" at bounding box center [302, 142] width 157 height 11
click at [384, 144] on icon "more_vert" at bounding box center [385, 142] width 6 height 6
click at [354, 171] on div "Edit" at bounding box center [356, 173] width 43 height 5
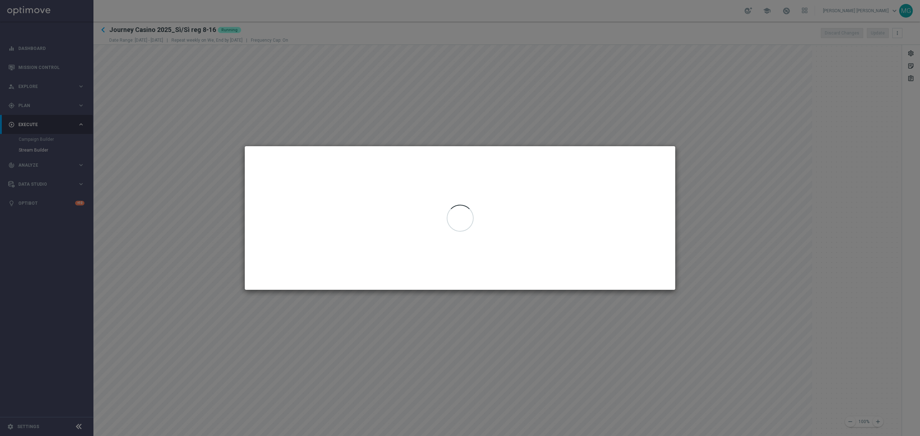
click at [457, 147] on div at bounding box center [460, 218] width 431 height 144
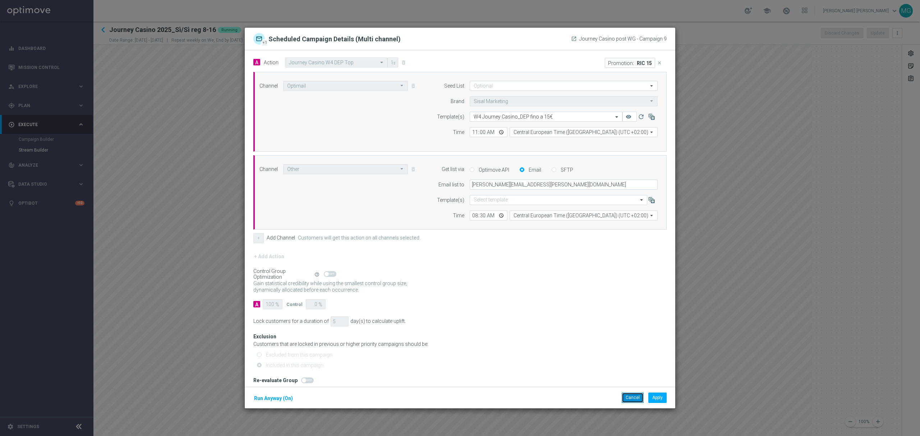
click at [632, 401] on button "Cancel" at bounding box center [633, 398] width 22 height 10
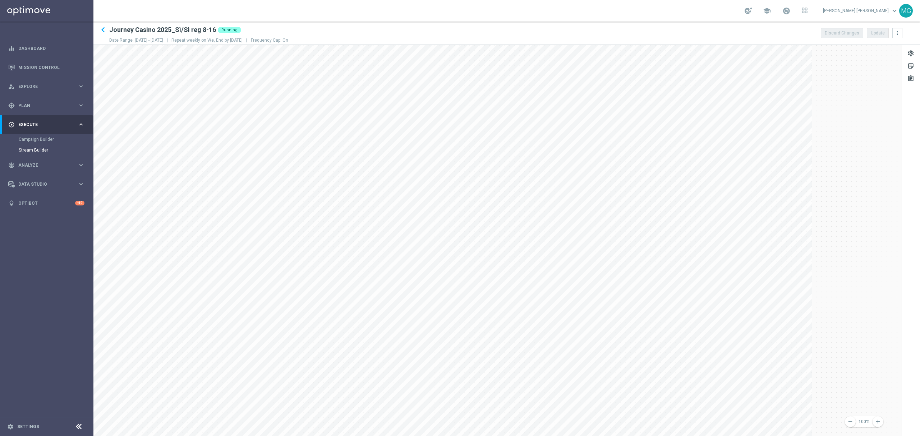
click at [294, 12] on div "school Maria Grazia Garofalo keyboard_arrow_down MG" at bounding box center [506, 11] width 827 height 22
drag, startPoint x: 213, startPoint y: 31, endPoint x: 111, endPoint y: 33, distance: 102.1
click at [111, 33] on h2 "Journey Casino 2025_Sì/Sì reg 8-16" at bounding box center [162, 30] width 107 height 9
copy h2 "Journey Casino 2025_Sì/Sì reg 8-16"
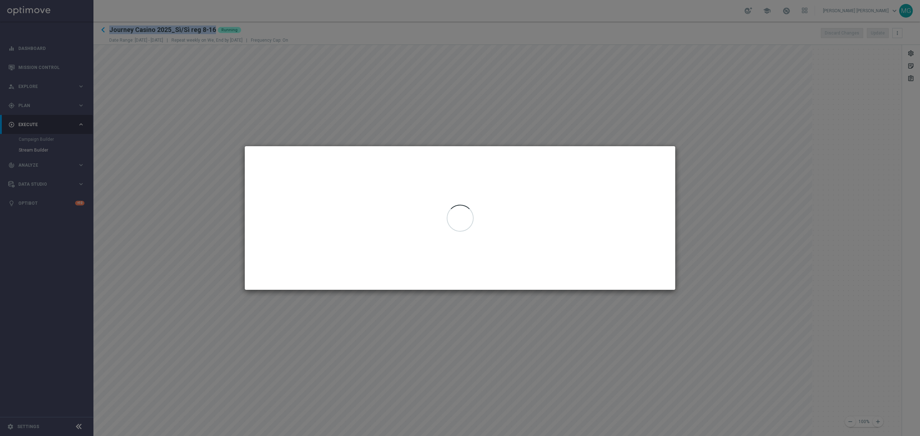
click at [252, 128] on modal-container at bounding box center [460, 218] width 920 height 436
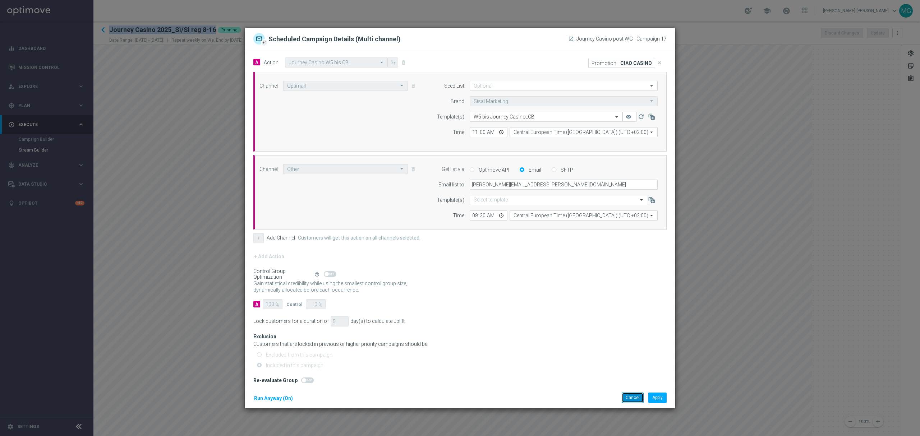
click at [631, 398] on button "Cancel" at bounding box center [633, 398] width 22 height 10
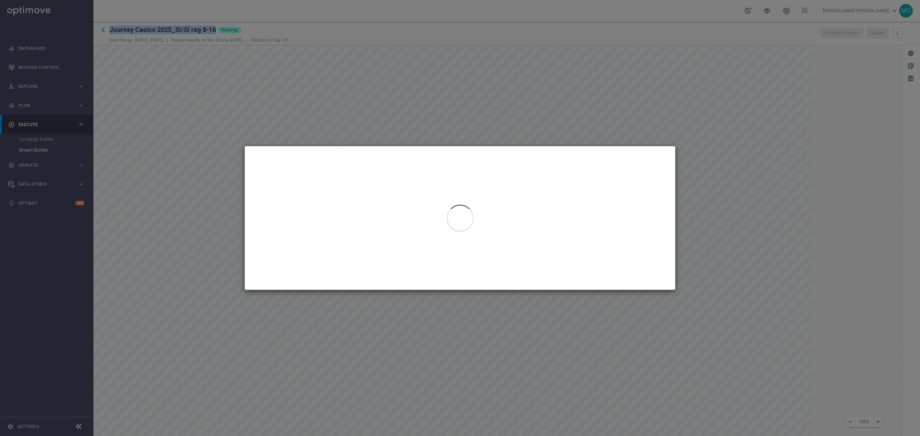
click at [502, 121] on modal-container at bounding box center [460, 218] width 920 height 436
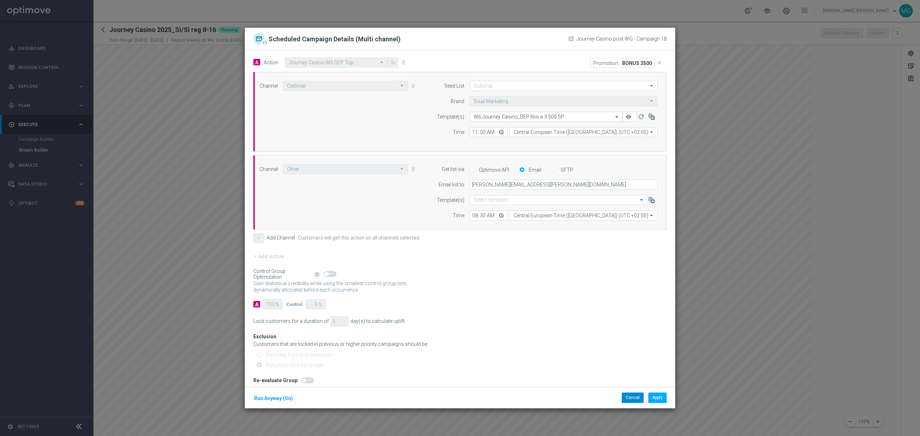
click at [625, 403] on div "Cancel Apply" at bounding box center [644, 398] width 45 height 10
click at [626, 400] on button "Cancel" at bounding box center [633, 398] width 22 height 10
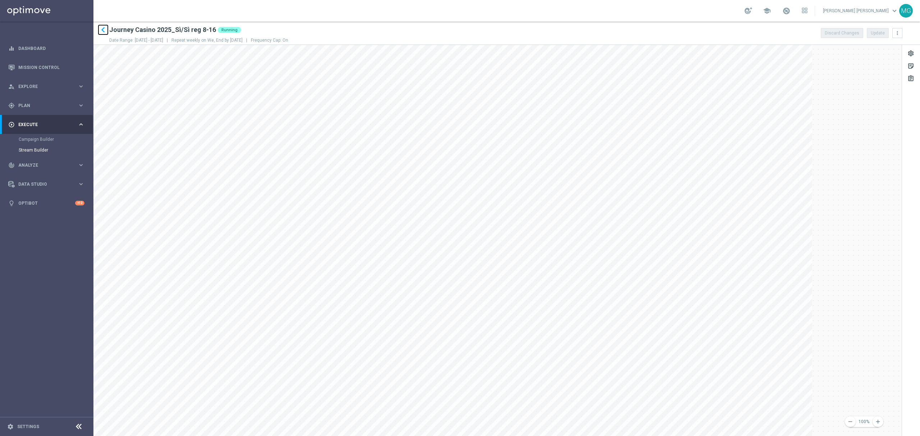
click at [103, 29] on icon "keyboard_arrow_left" at bounding box center [103, 29] width 11 height 11
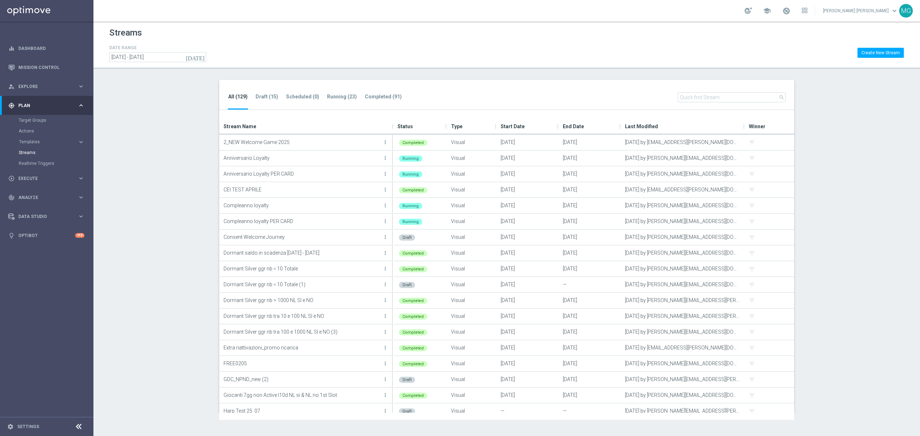
click at [715, 101] on input "text" at bounding box center [732, 97] width 108 height 10
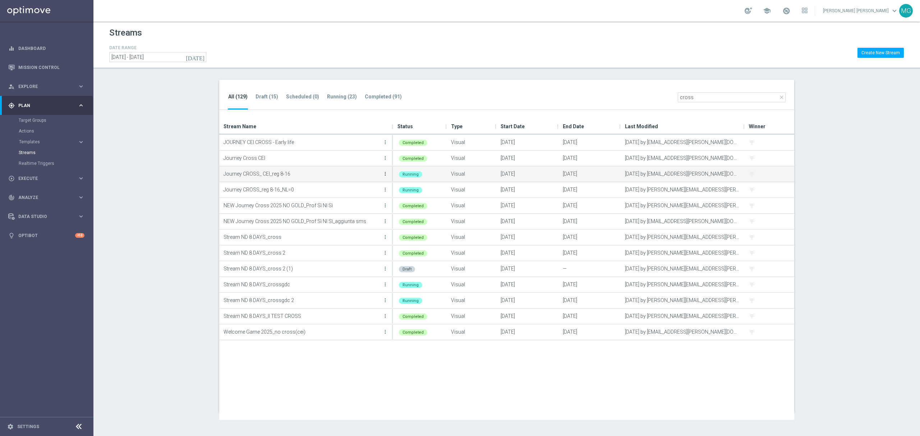
type input "cross"
click at [386, 175] on icon "more_vert" at bounding box center [385, 174] width 6 height 6
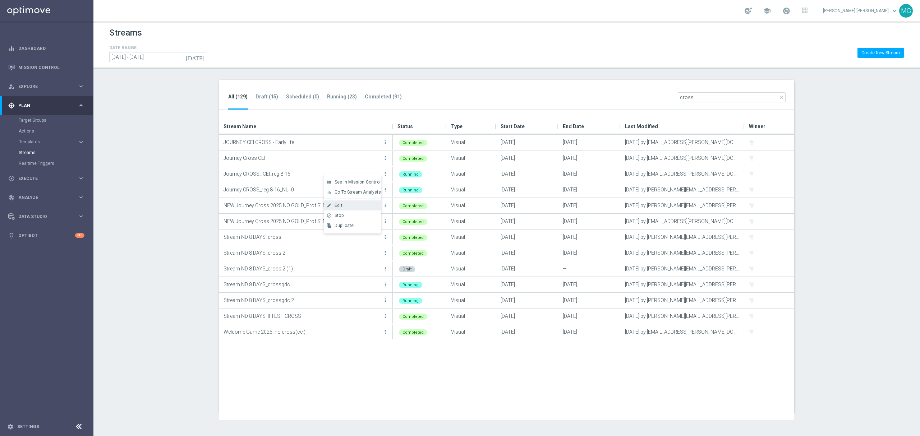
click at [356, 205] on div "Edit" at bounding box center [356, 205] width 43 height 5
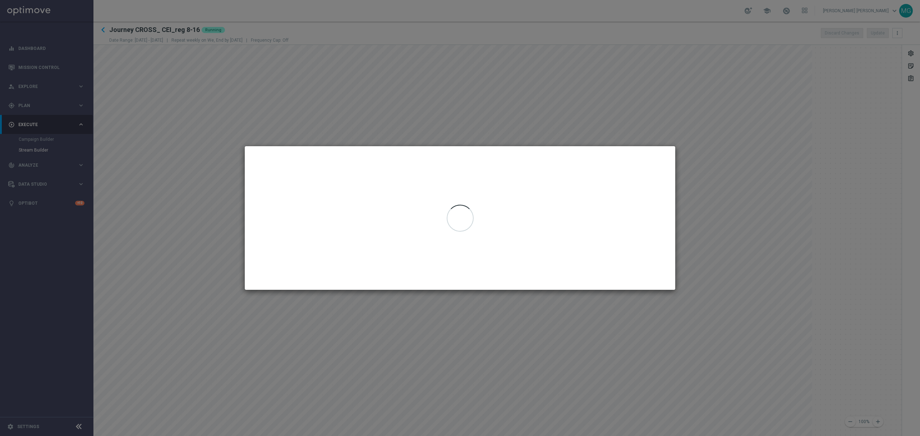
click at [216, 178] on modal-container at bounding box center [460, 218] width 920 height 436
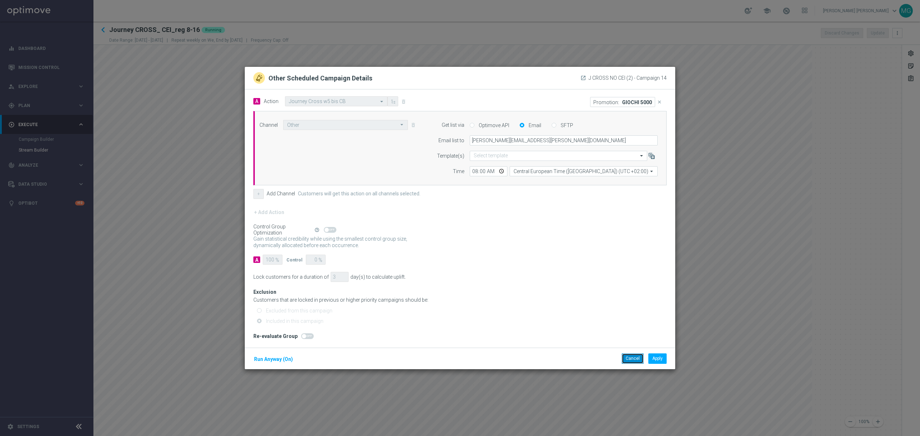
click at [629, 362] on button "Cancel" at bounding box center [633, 359] width 22 height 10
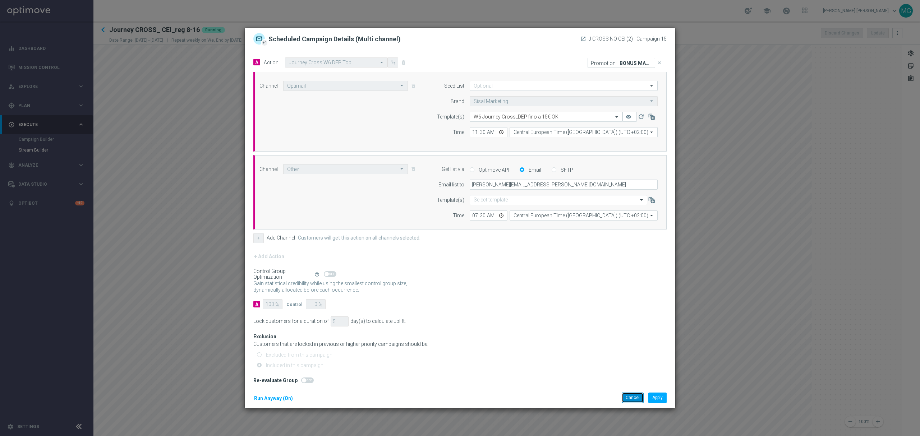
click at [635, 401] on button "Cancel" at bounding box center [633, 398] width 22 height 10
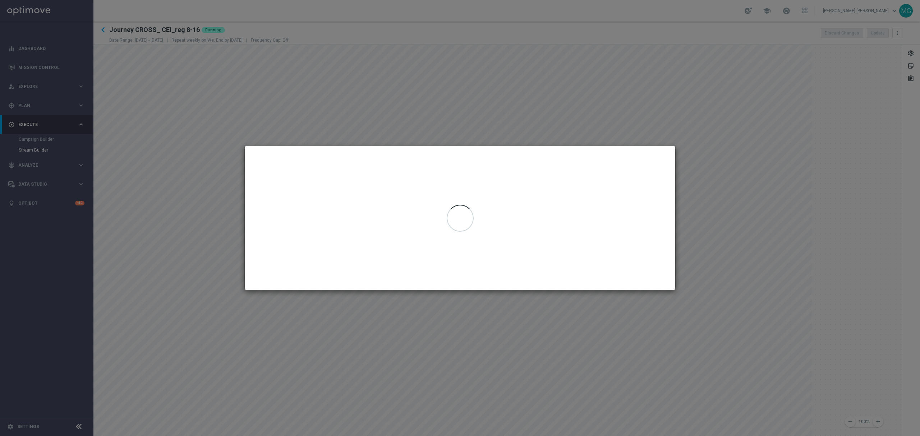
click at [515, 135] on modal-container at bounding box center [460, 218] width 920 height 436
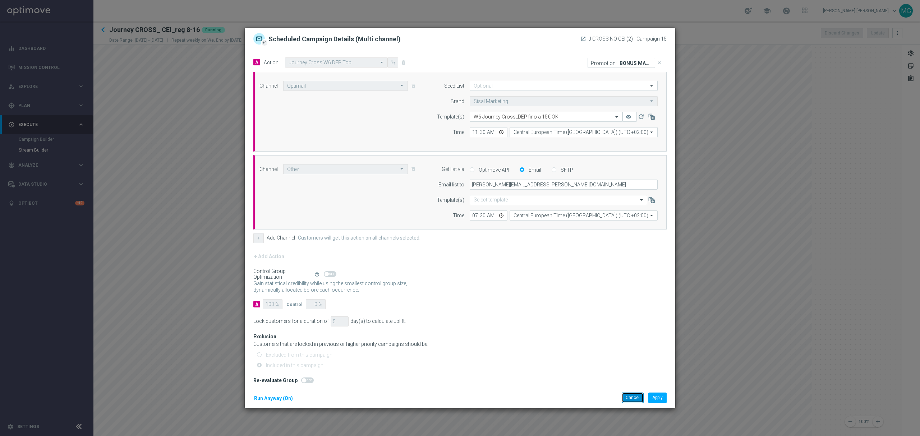
click at [629, 396] on button "Cancel" at bounding box center [633, 398] width 22 height 10
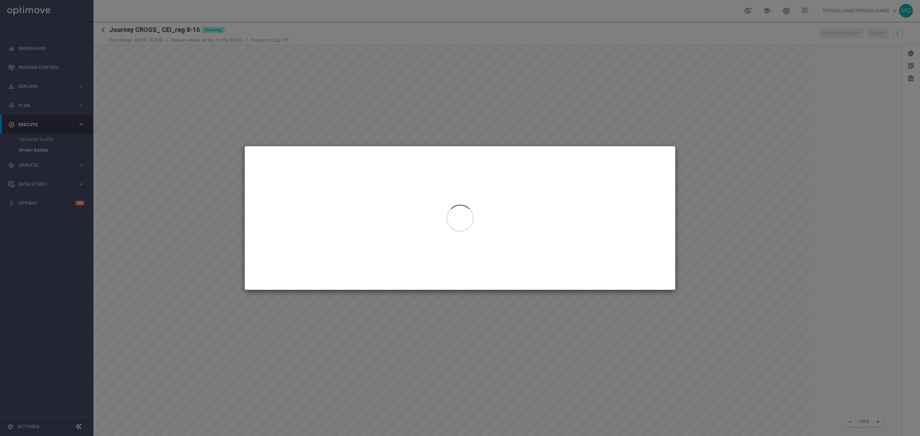
click at [510, 192] on div at bounding box center [460, 218] width 431 height 144
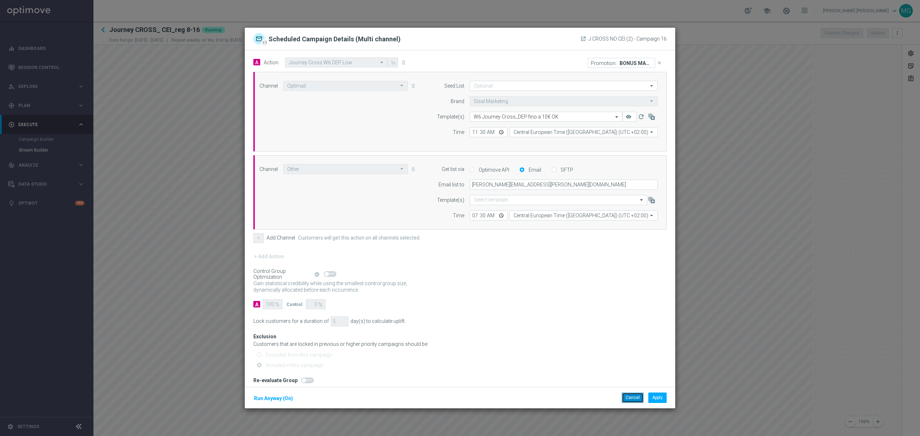
click at [635, 399] on button "Cancel" at bounding box center [633, 398] width 22 height 10
